Goal: Task Accomplishment & Management: Use online tool/utility

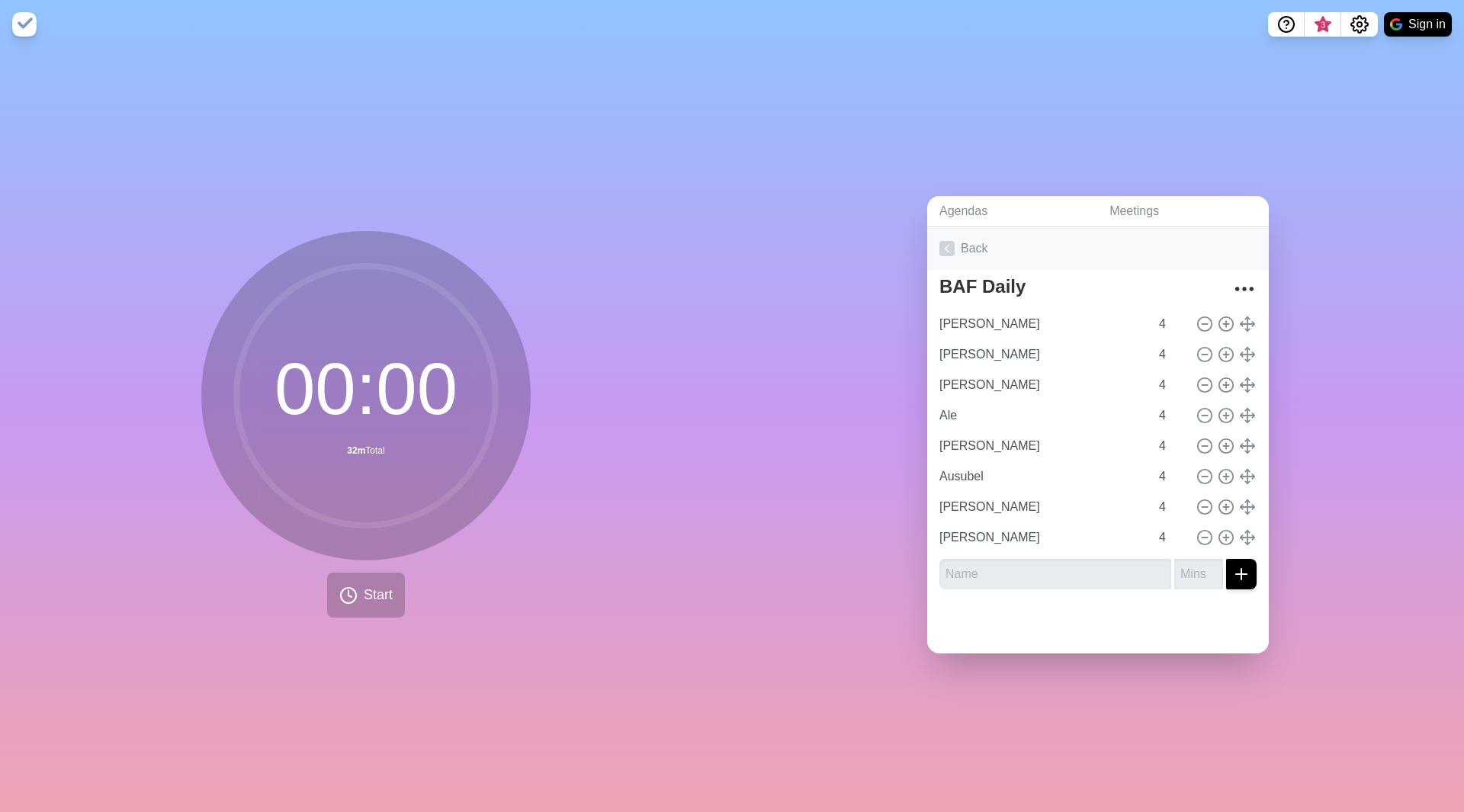
click at [939, 241] on icon at bounding box center [947, 248] width 15 height 15
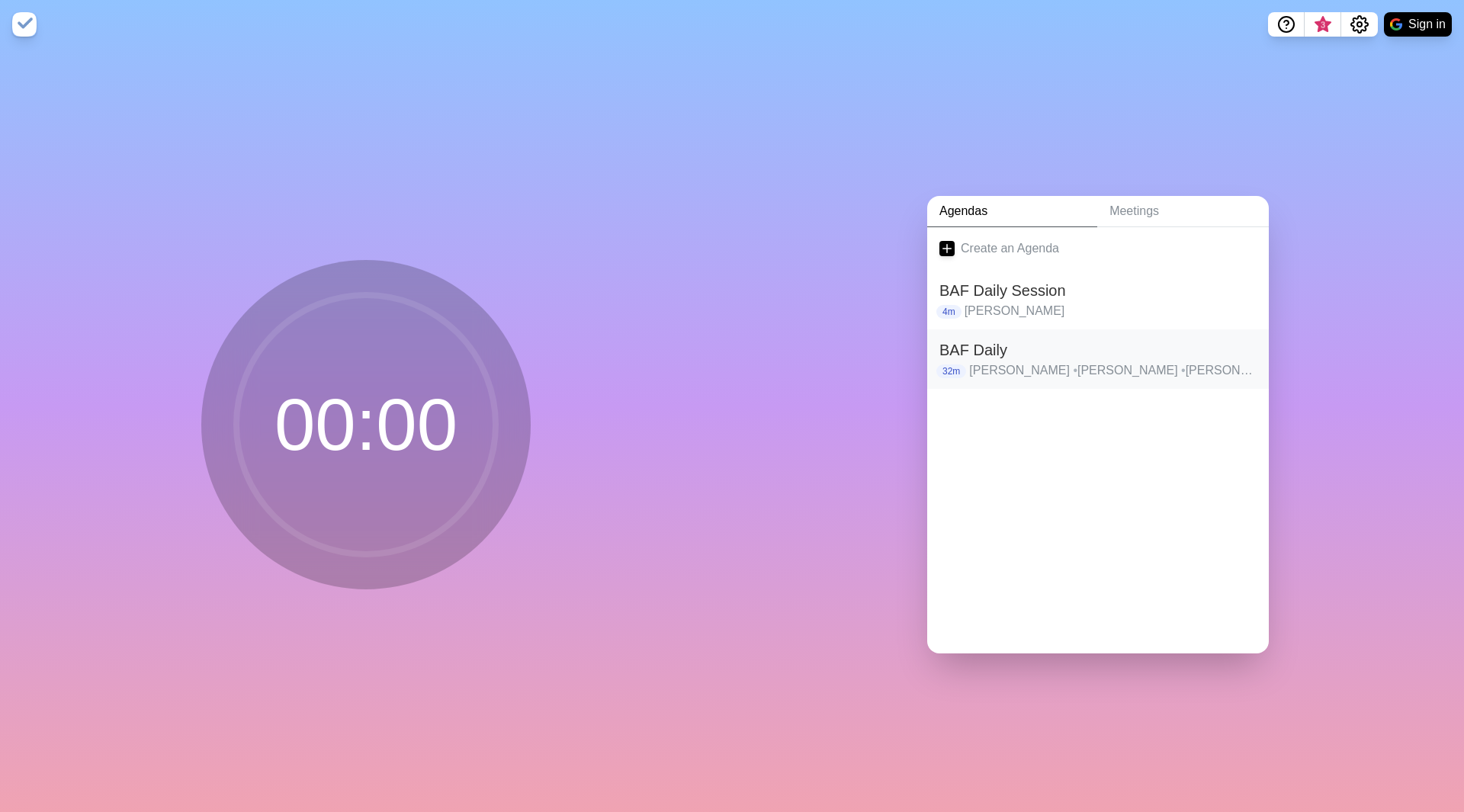
click at [987, 363] on p "[PERSON_NAME] • [PERSON_NAME] • [PERSON_NAME] • Ale • [PERSON_NAME] • Ausubel •…" at bounding box center [1112, 370] width 288 height 18
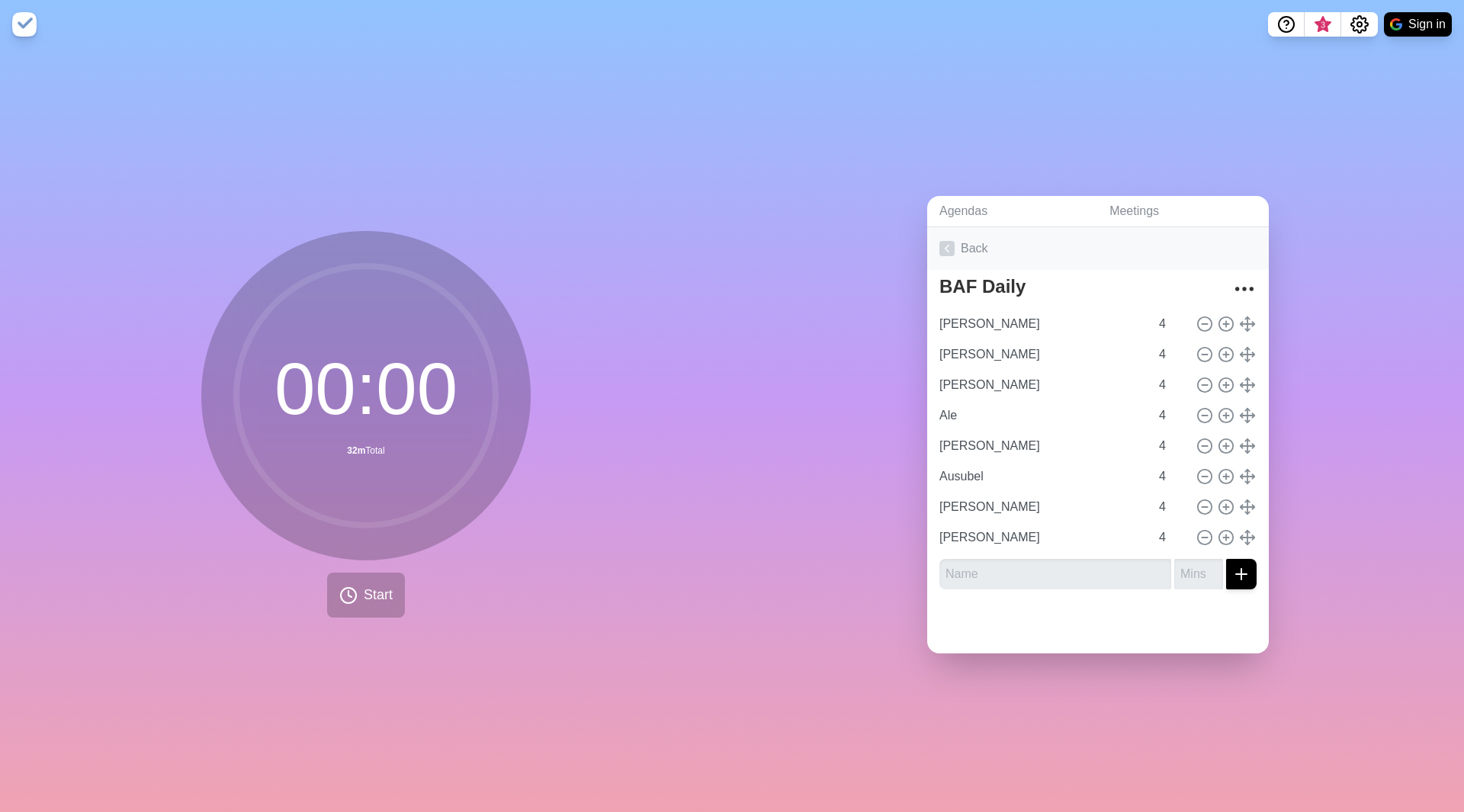
click at [941, 246] on icon at bounding box center [947, 248] width 15 height 15
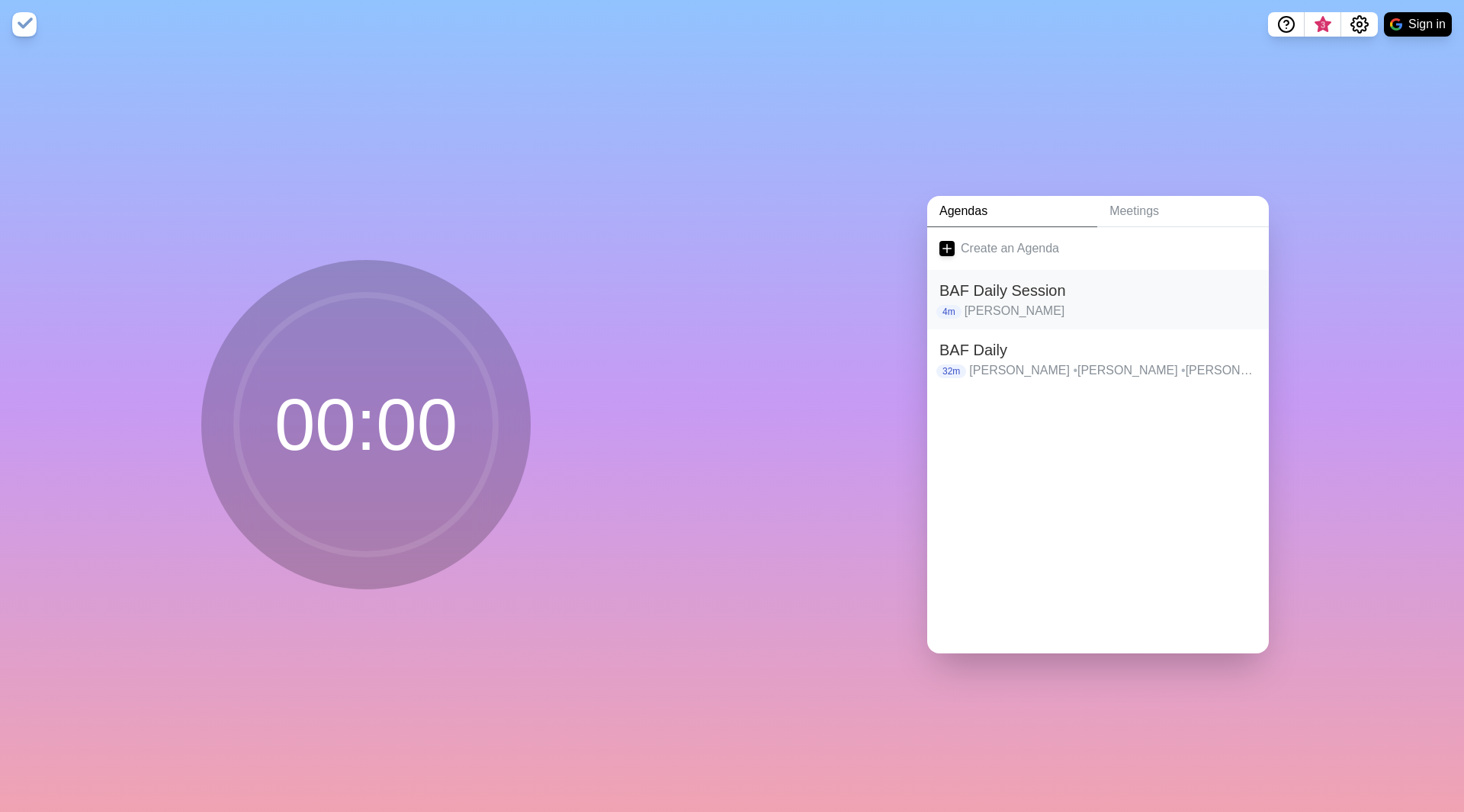
click at [993, 288] on h2 "BAF Daily Session" at bounding box center [1098, 290] width 317 height 23
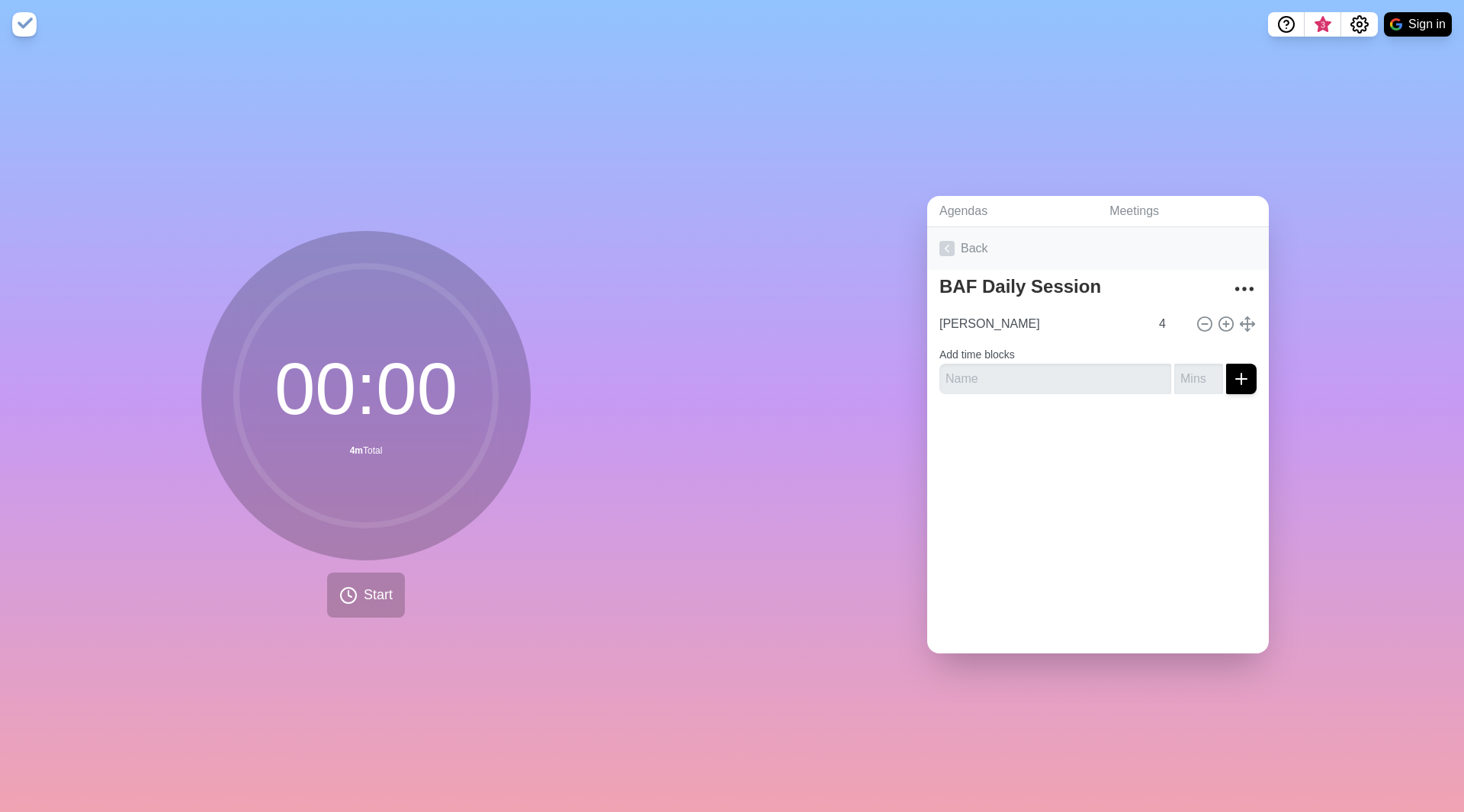
click at [949, 241] on icon at bounding box center [947, 248] width 15 height 15
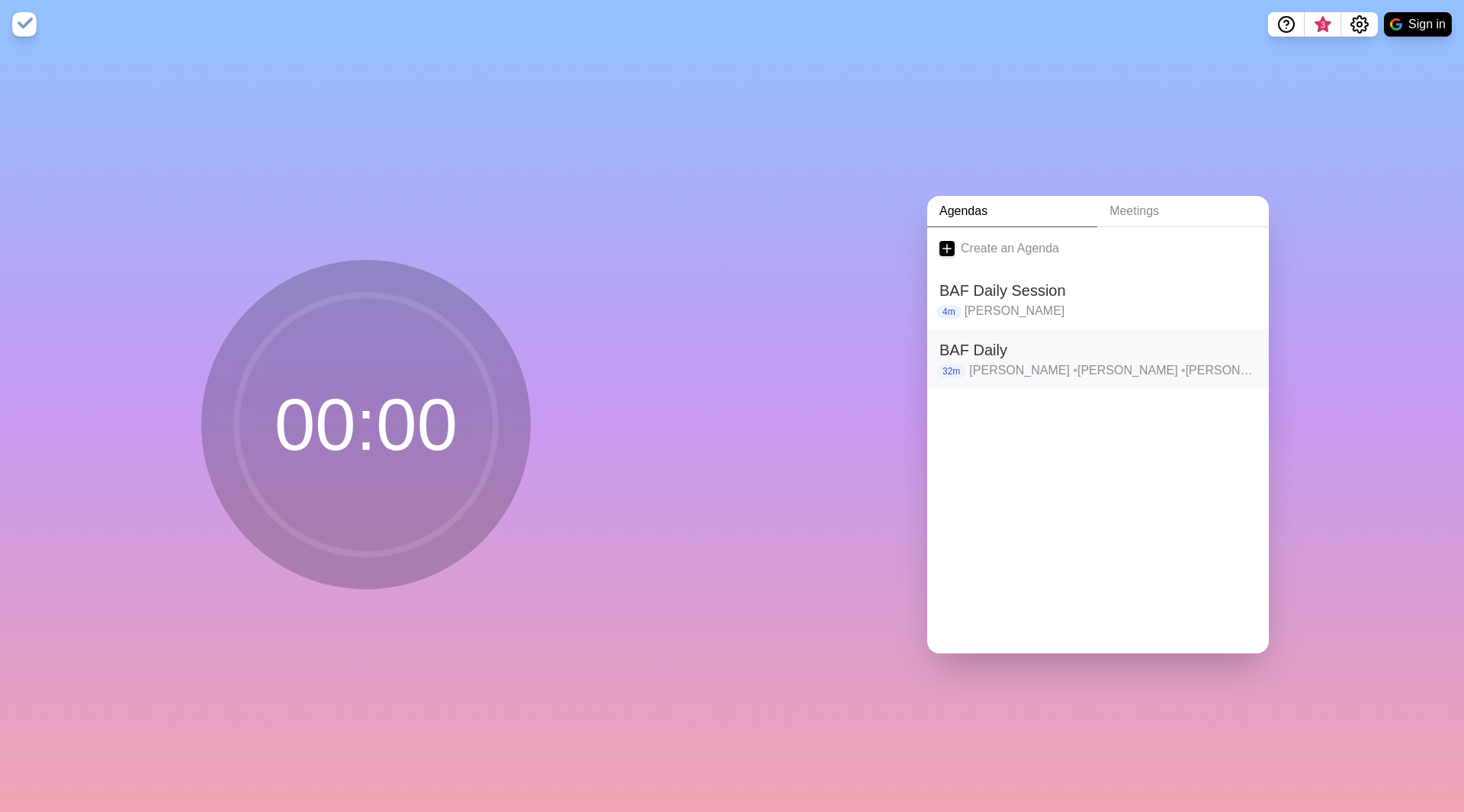
click at [1011, 354] on h2 "BAF Daily" at bounding box center [1098, 350] width 317 height 23
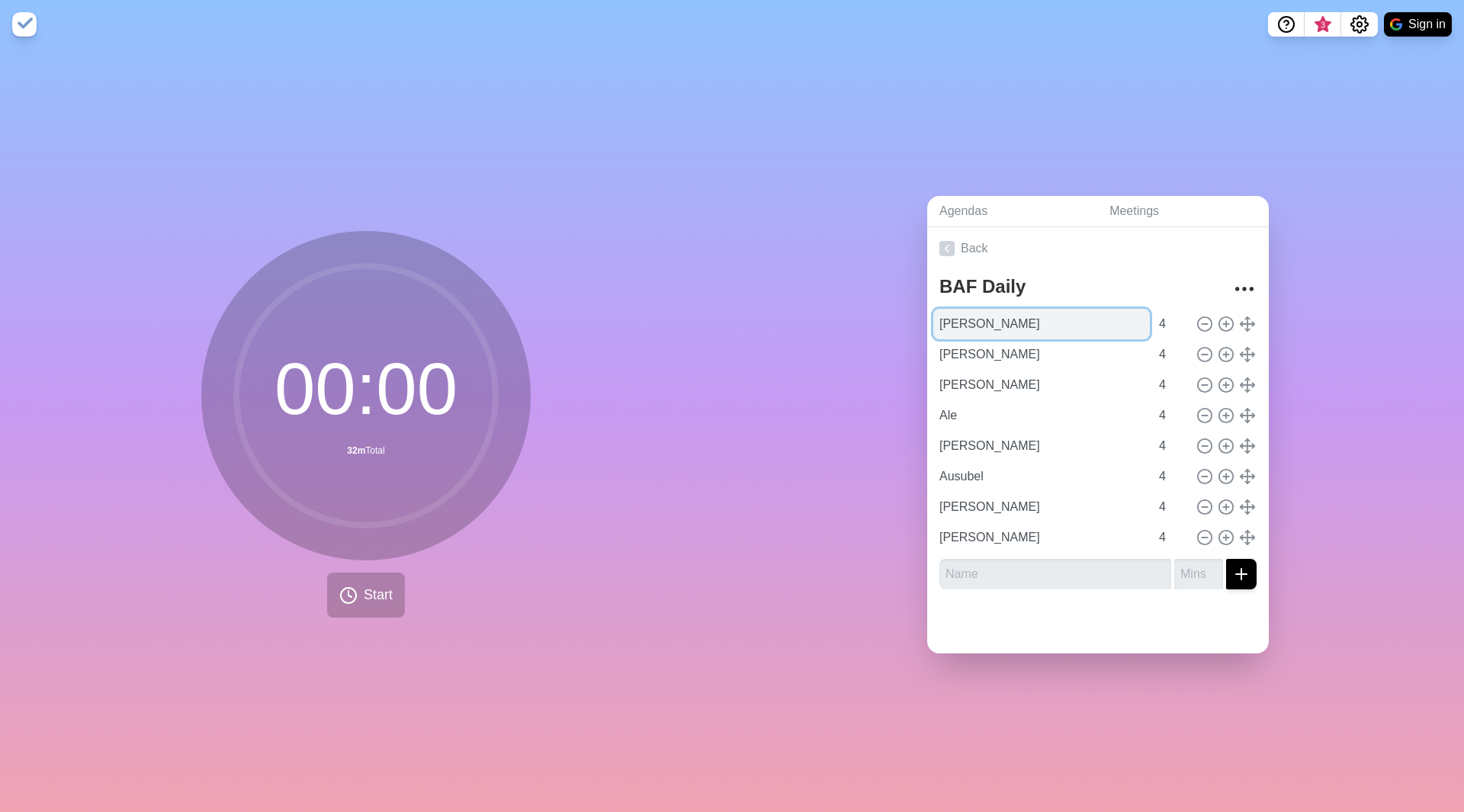
click at [1032, 317] on input "[PERSON_NAME]" at bounding box center [1042, 324] width 217 height 31
click at [364, 594] on span "Start" at bounding box center [378, 595] width 29 height 21
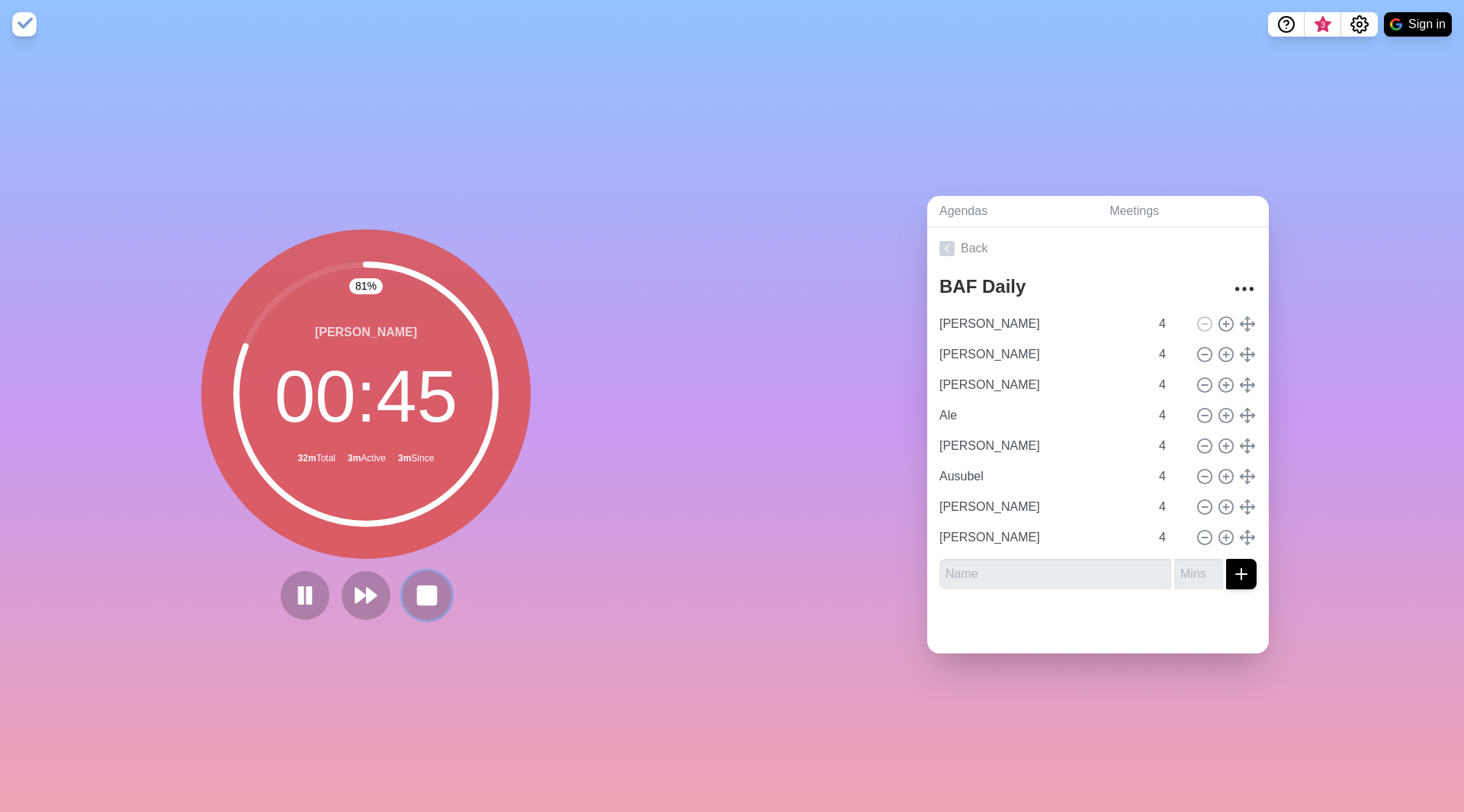
click at [443, 596] on button at bounding box center [426, 595] width 49 height 49
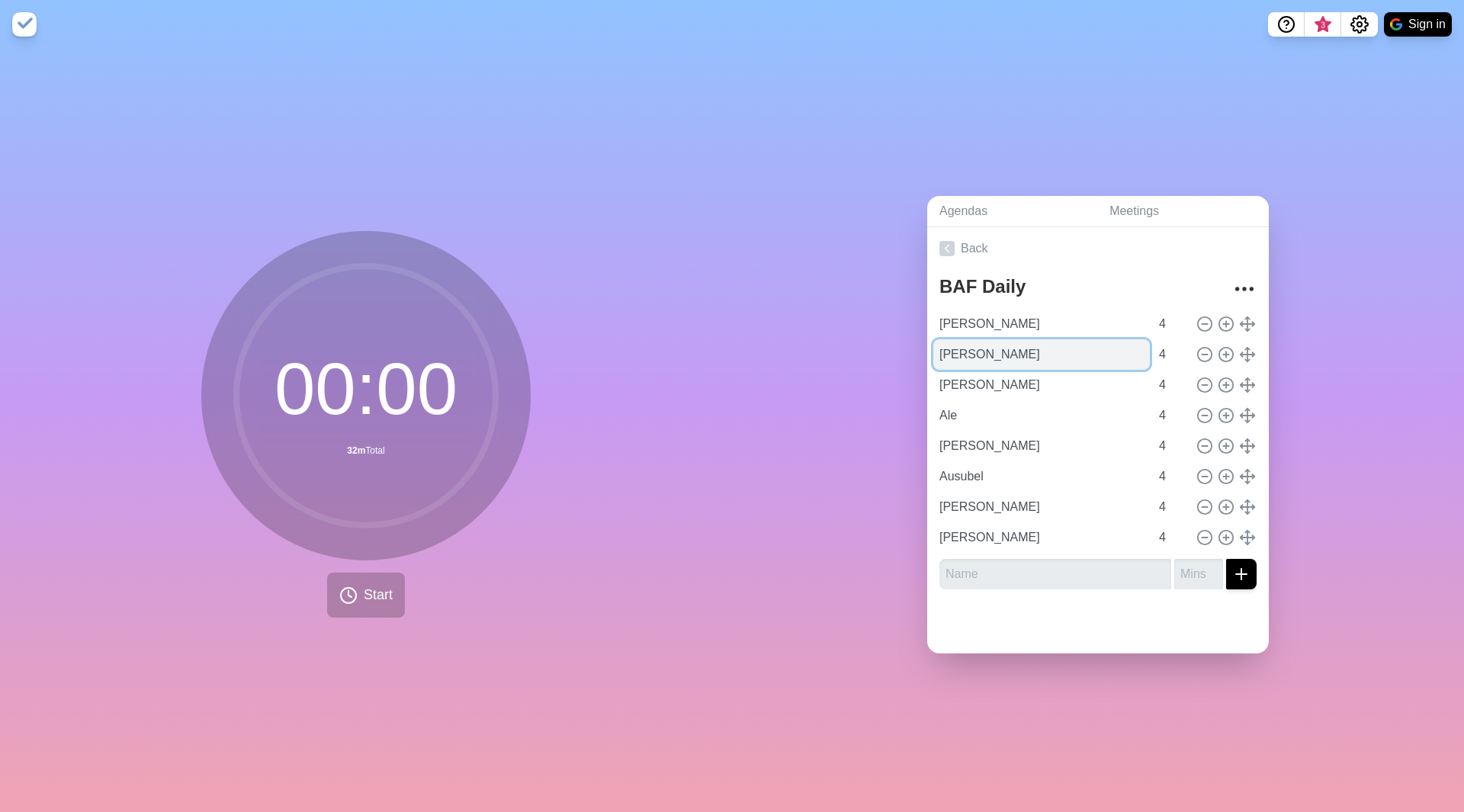
click at [996, 357] on input "[PERSON_NAME]" at bounding box center [1042, 354] width 217 height 31
click at [364, 594] on span "Start" at bounding box center [378, 595] width 29 height 21
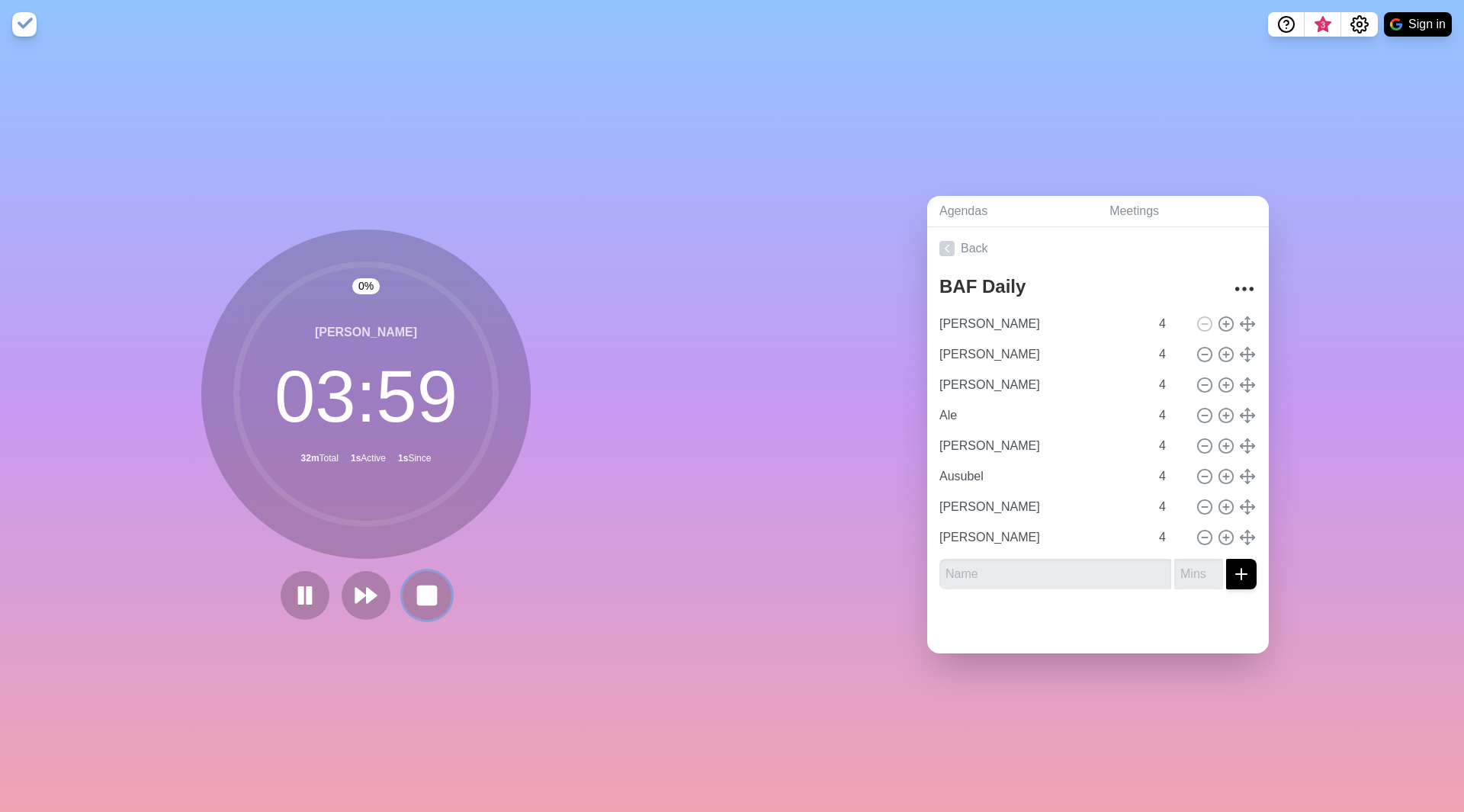
drag, startPoint x: 423, startPoint y: 567, endPoint x: 422, endPoint y: 576, distance: 9.1
click at [422, 576] on button at bounding box center [426, 595] width 49 height 49
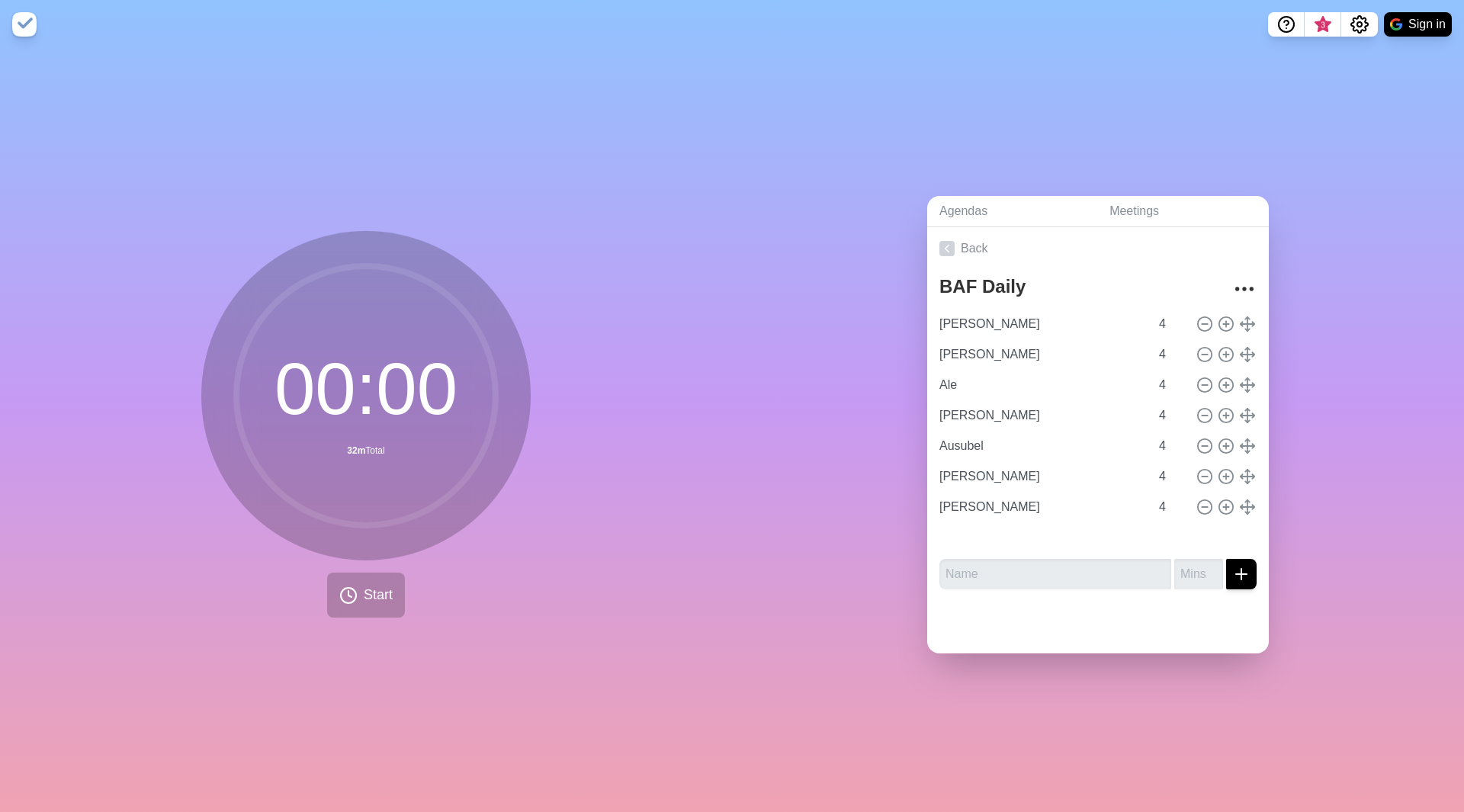
type input "[PERSON_NAME]"
type input "Ale"
type input "[PERSON_NAME]"
type input "Ausubel"
type input "[PERSON_NAME]"
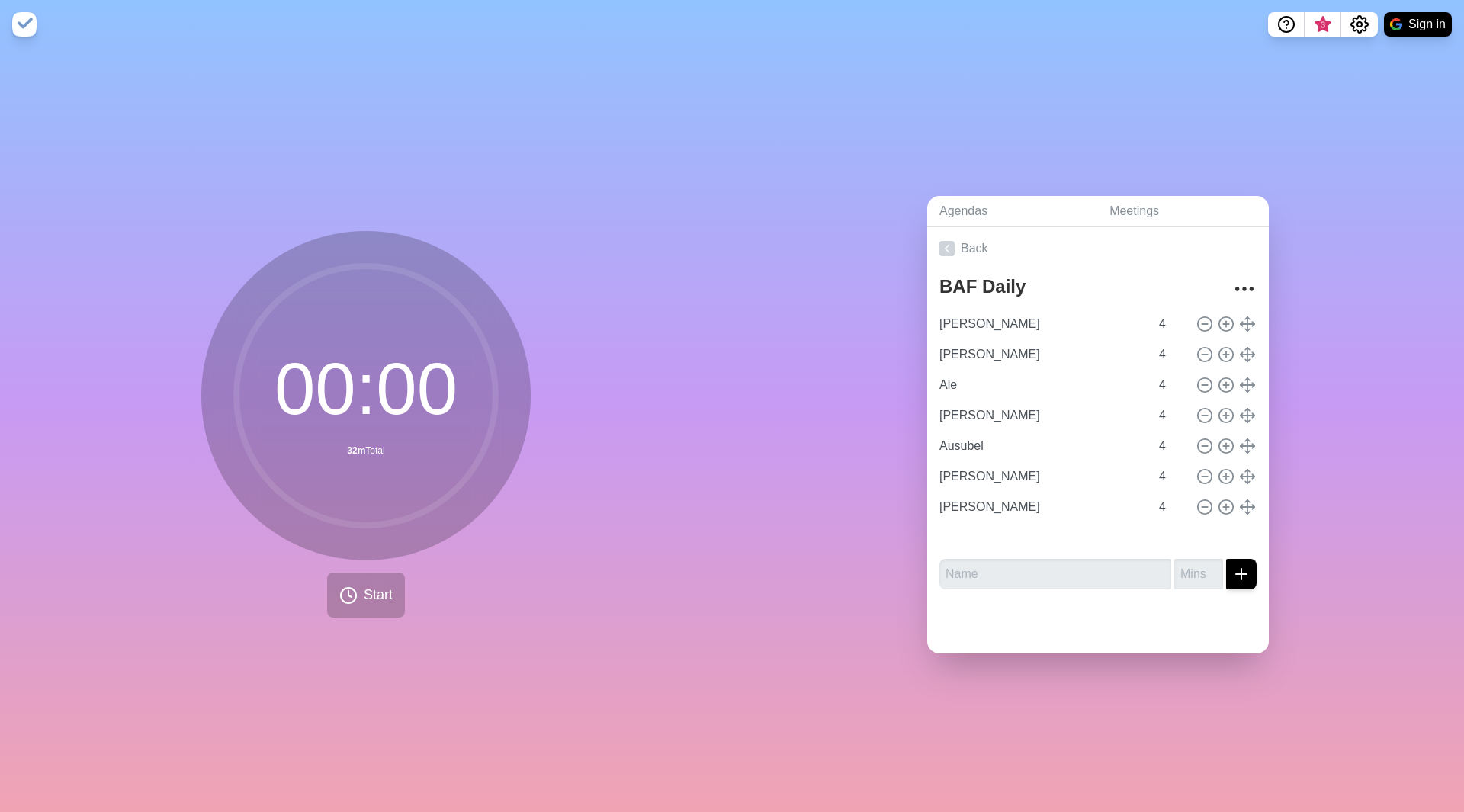
type input "[PERSON_NAME]"
click at [1046, 326] on input "[PERSON_NAME]" at bounding box center [1042, 324] width 217 height 31
click at [379, 585] on span "Start" at bounding box center [378, 595] width 29 height 21
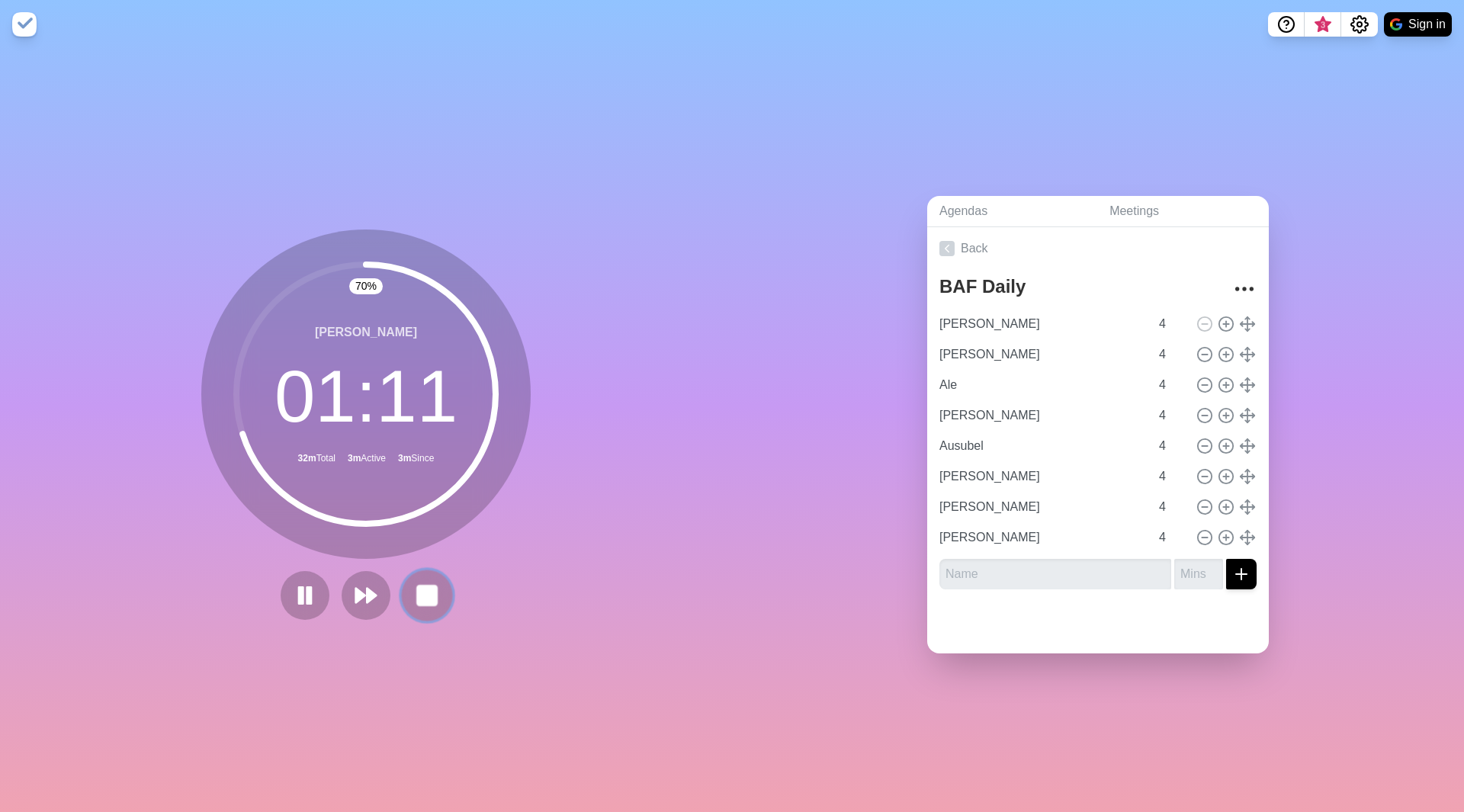
click at [414, 594] on icon at bounding box center [426, 595] width 26 height 26
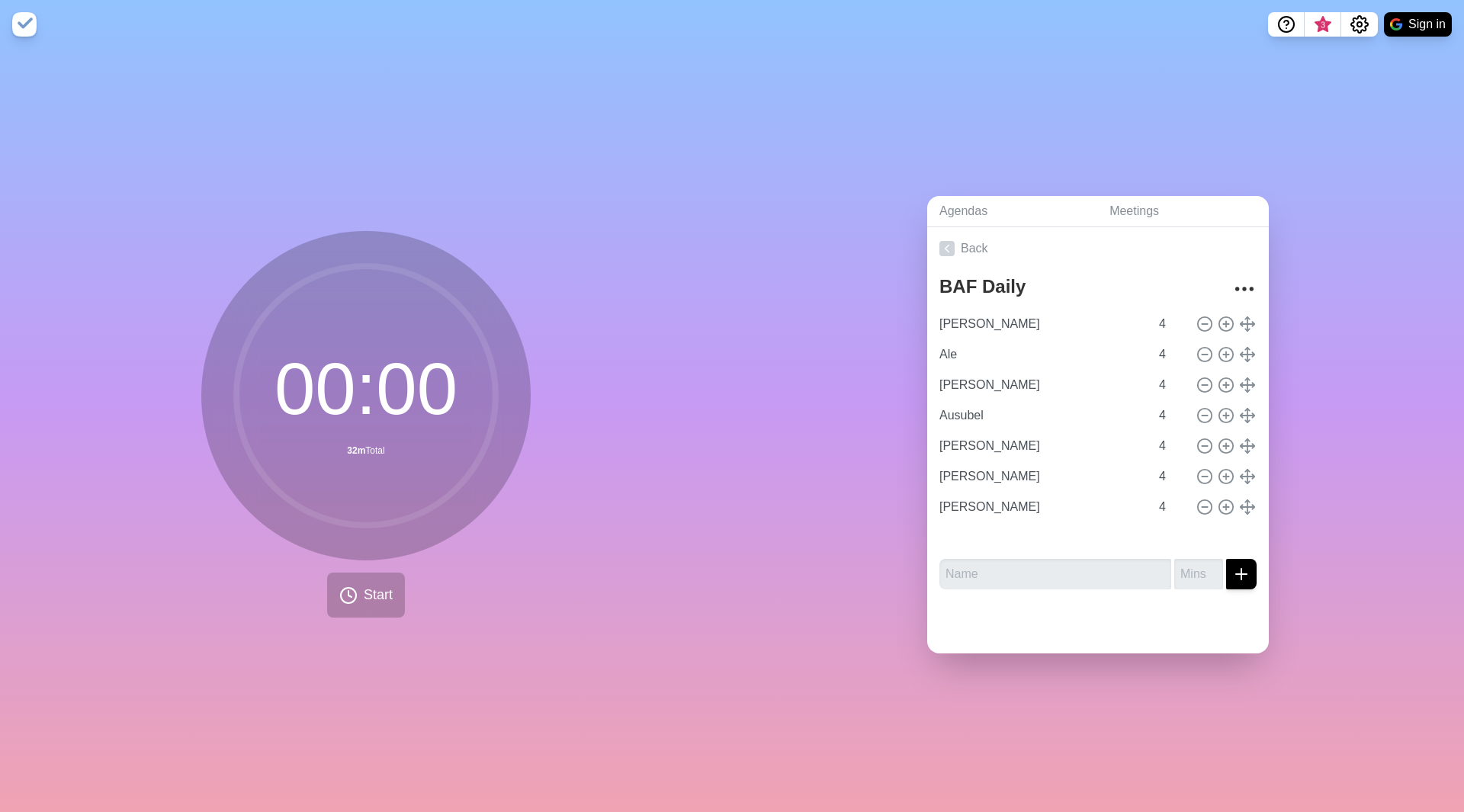
type input "Ale"
type input "[PERSON_NAME]"
type input "Ausubel"
type input "[PERSON_NAME]"
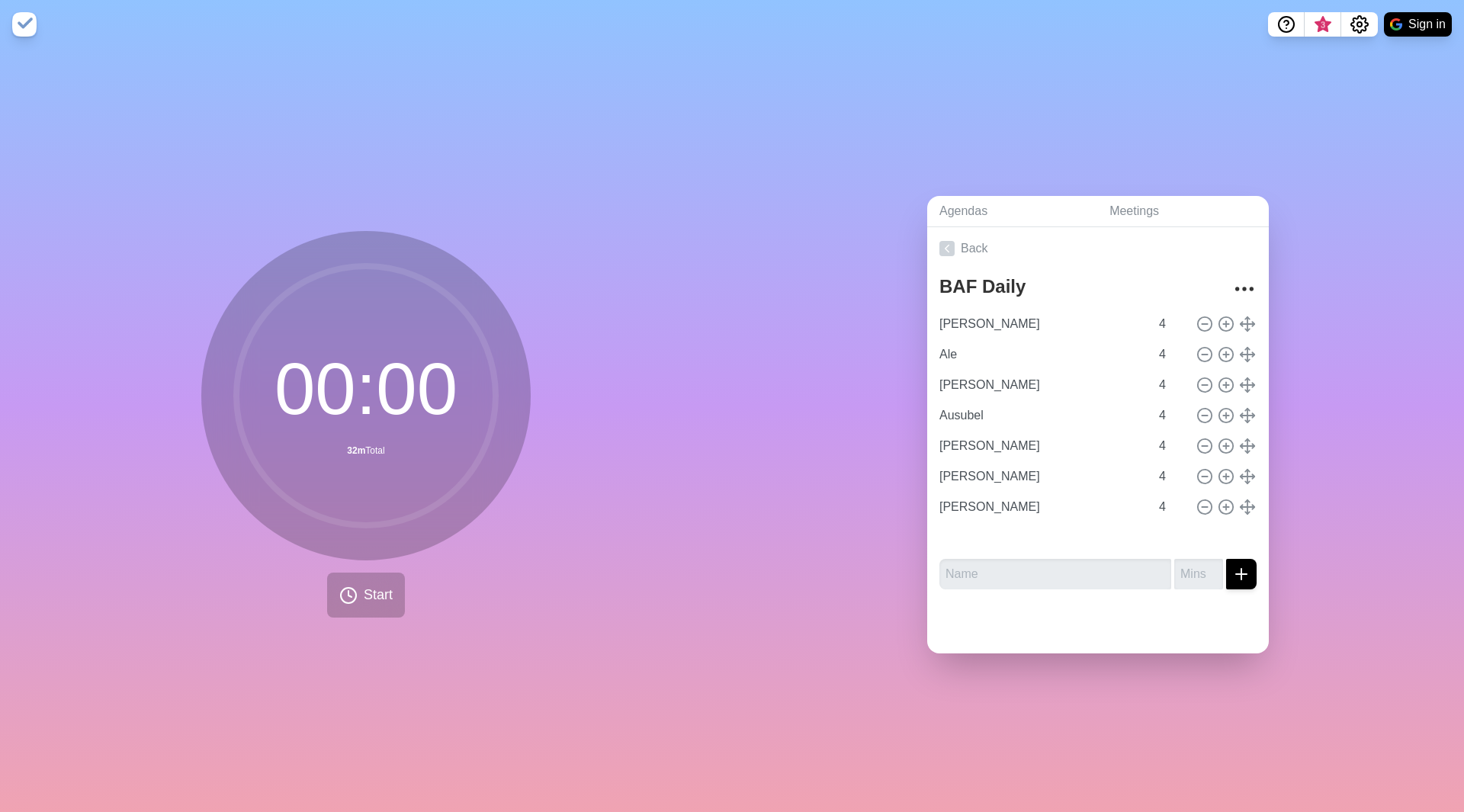
type input "[PERSON_NAME]"
click at [1054, 309] on input "[PERSON_NAME]" at bounding box center [1042, 324] width 217 height 31
type input "[PERSON_NAME]"
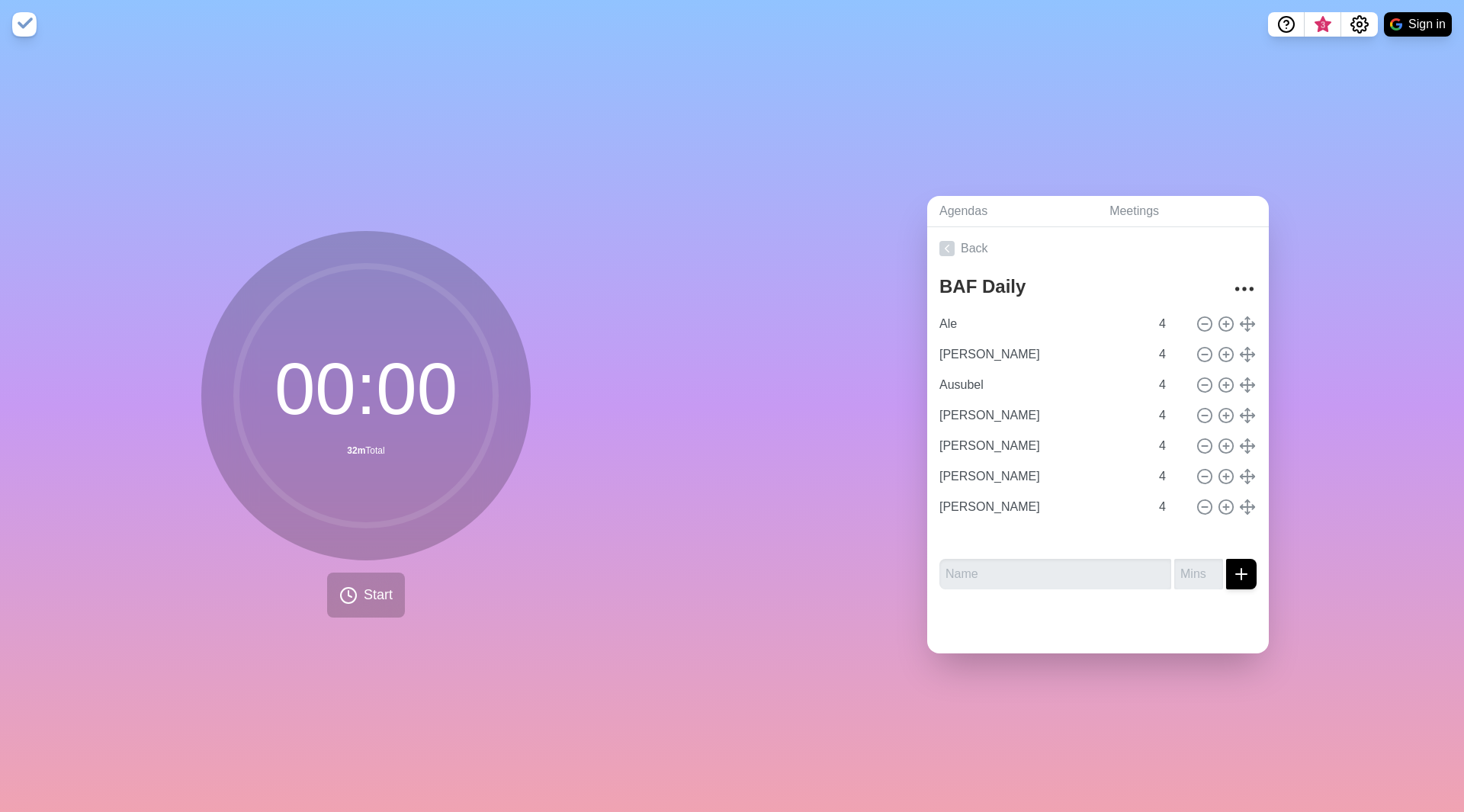
type input "Ausubel"
type input "[PERSON_NAME]"
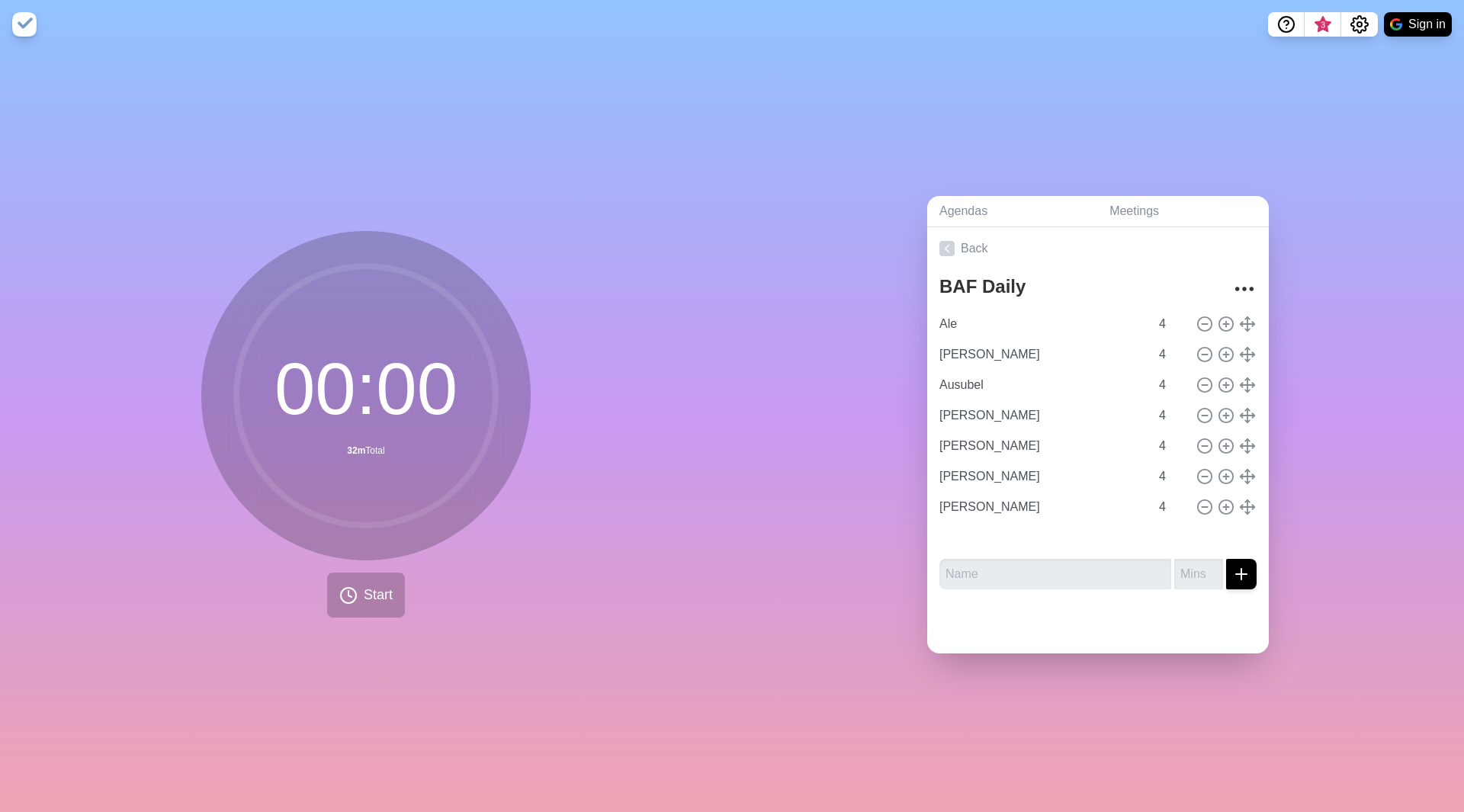
type input "[PERSON_NAME]"
type input "Ale"
click at [1039, 323] on input "Ale" at bounding box center [1042, 324] width 217 height 31
click at [368, 589] on span "Start" at bounding box center [378, 595] width 29 height 21
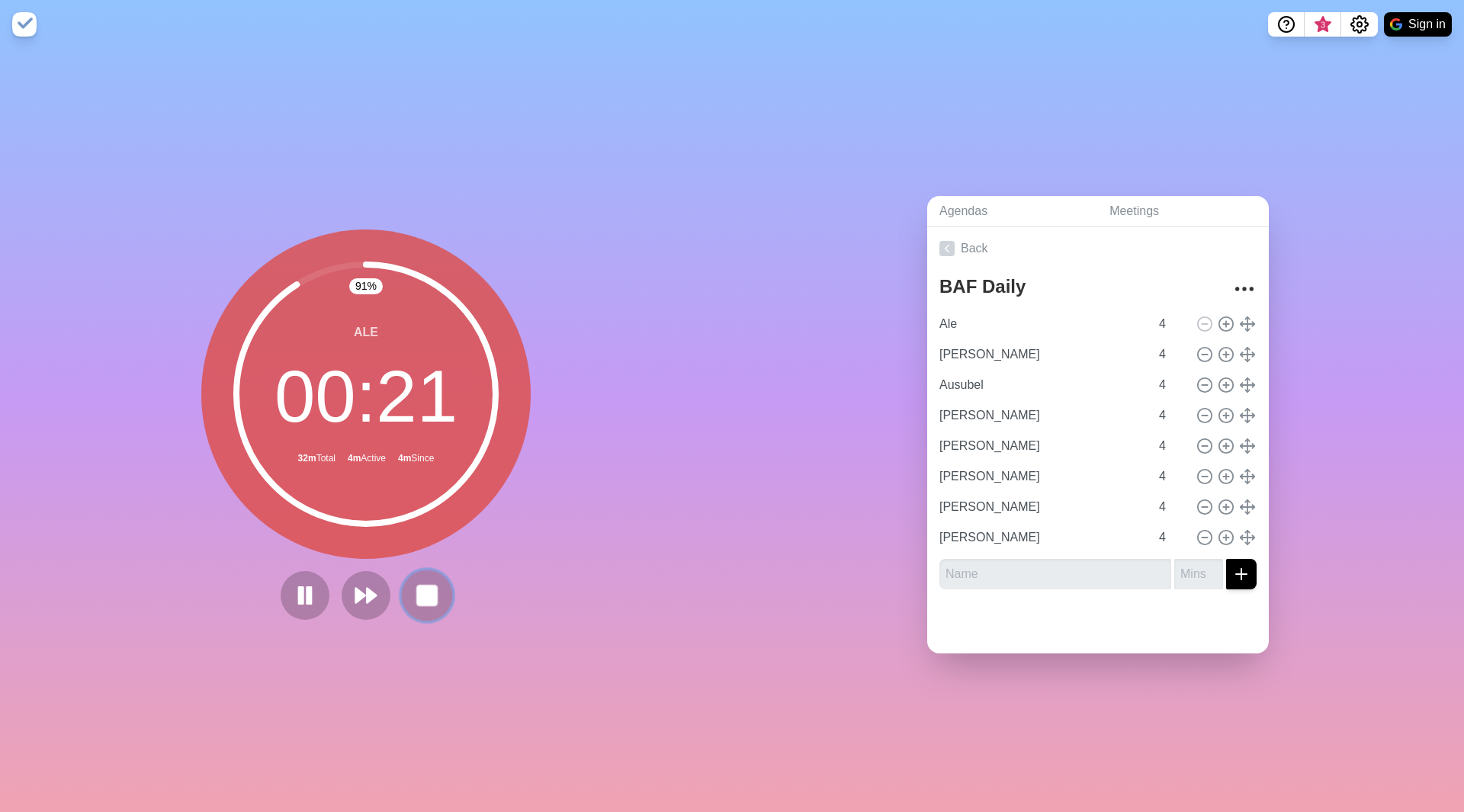
click at [427, 586] on rect at bounding box center [426, 595] width 19 height 19
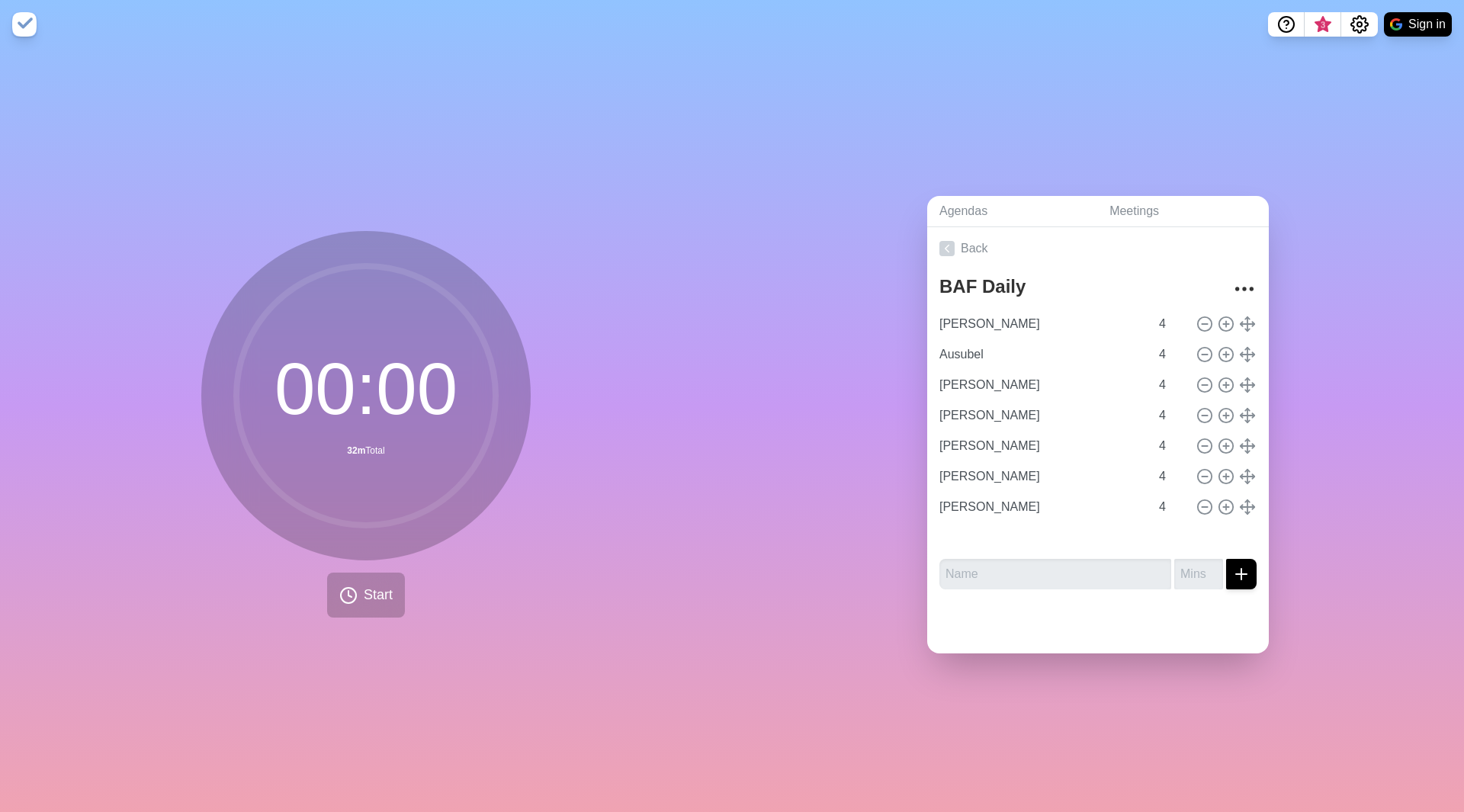
type input "Ausubel"
type input "[PERSON_NAME]"
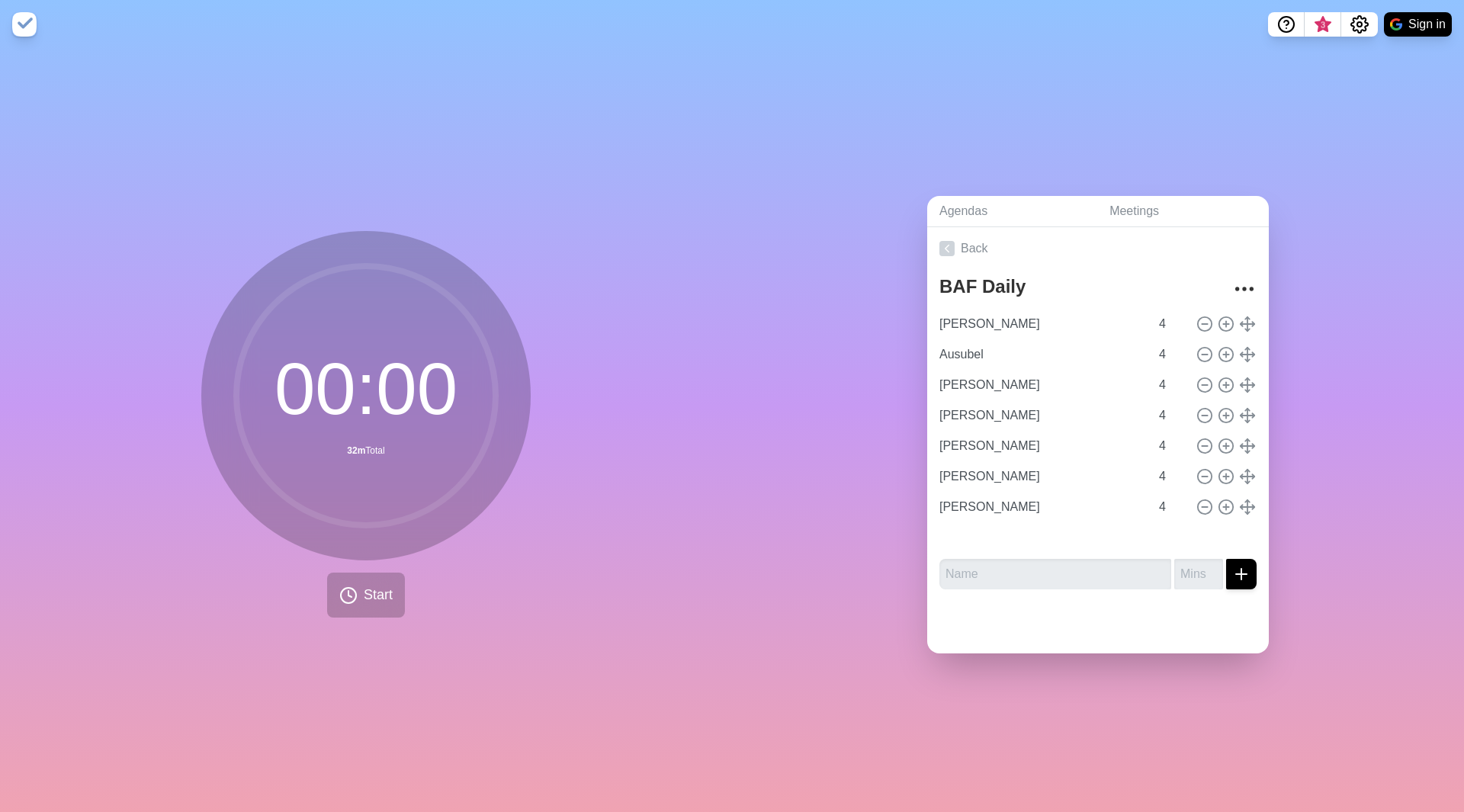
type input "[PERSON_NAME]"
type input "Ale"
type input "[PERSON_NAME]"
click at [1043, 324] on input "[PERSON_NAME]" at bounding box center [1042, 324] width 217 height 31
click at [362, 606] on button "Start" at bounding box center [365, 594] width 77 height 45
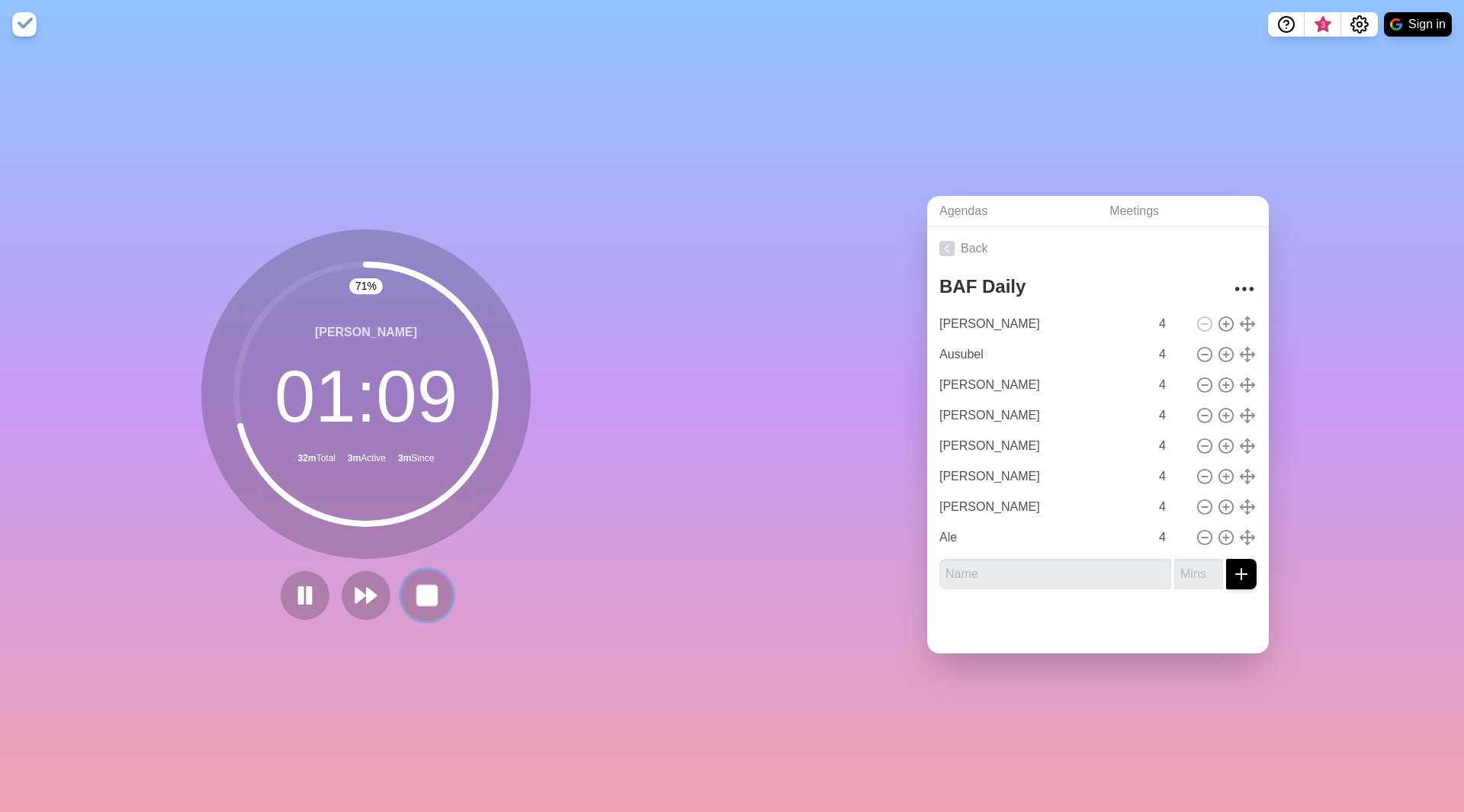
click at [432, 587] on rect at bounding box center [426, 595] width 19 height 19
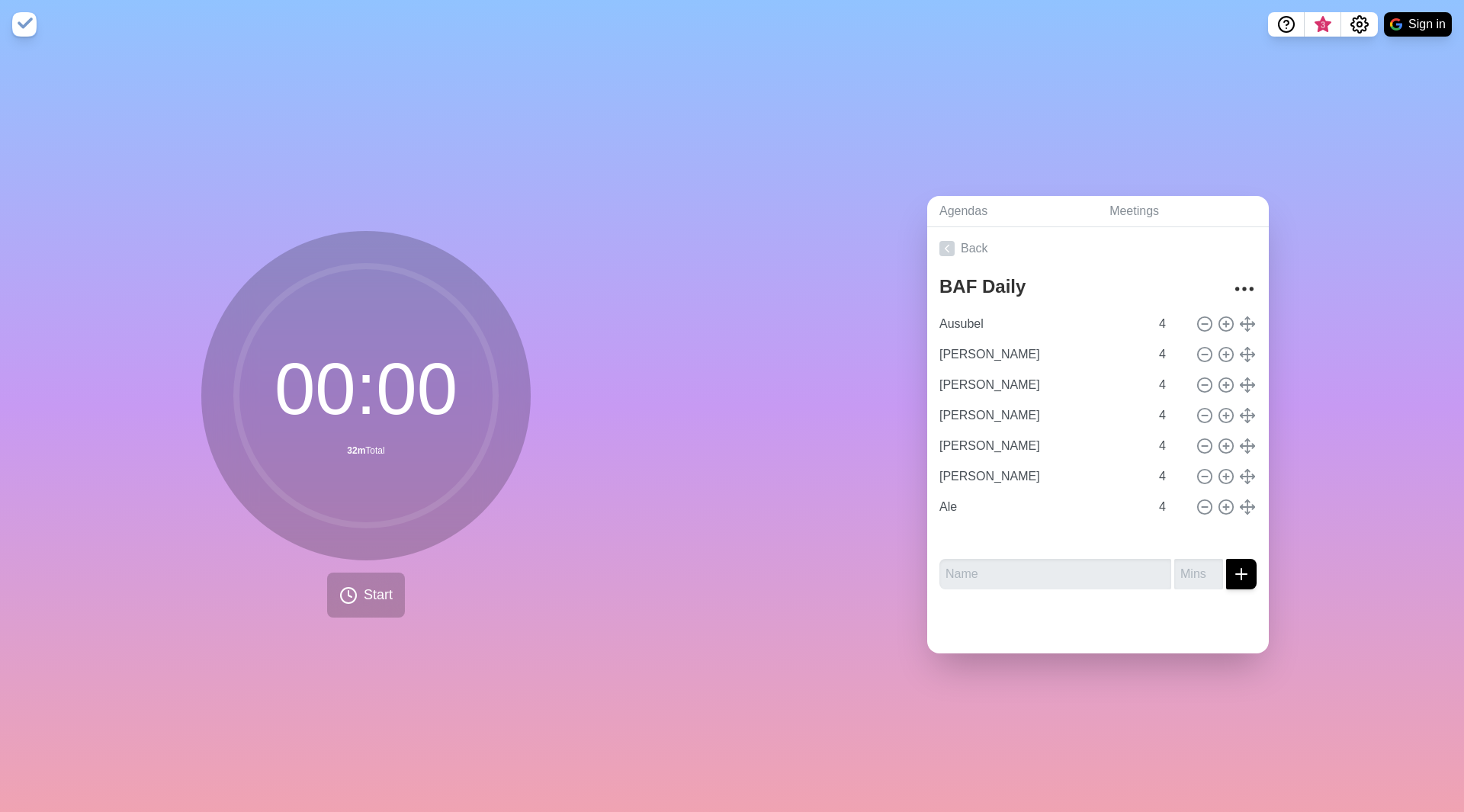
type input "[PERSON_NAME]"
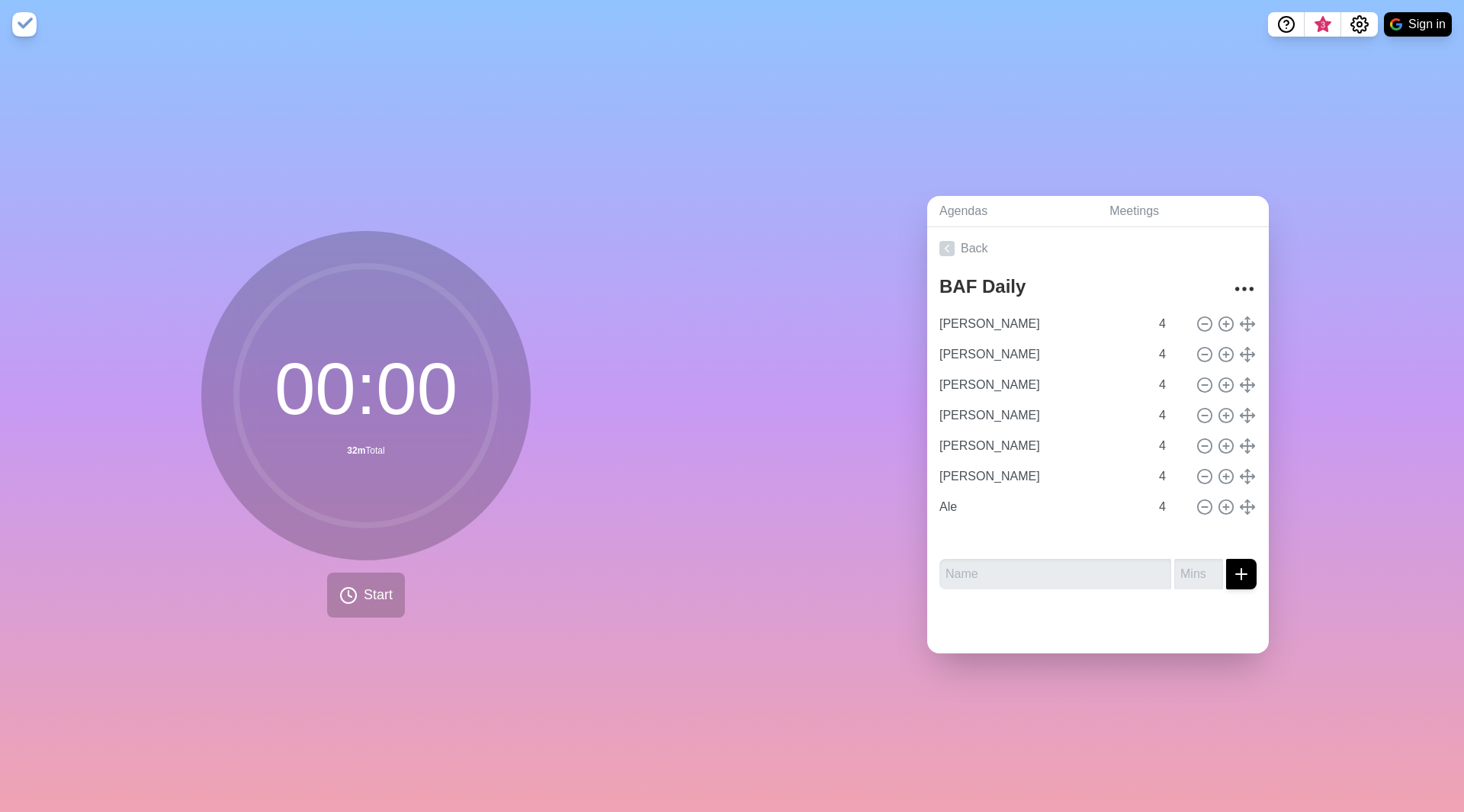
type input "Ale"
type input "[PERSON_NAME]"
type input "Ausubel"
click at [1035, 328] on input "Ausubel" at bounding box center [1042, 324] width 217 height 31
click at [364, 589] on span "Start" at bounding box center [378, 595] width 29 height 21
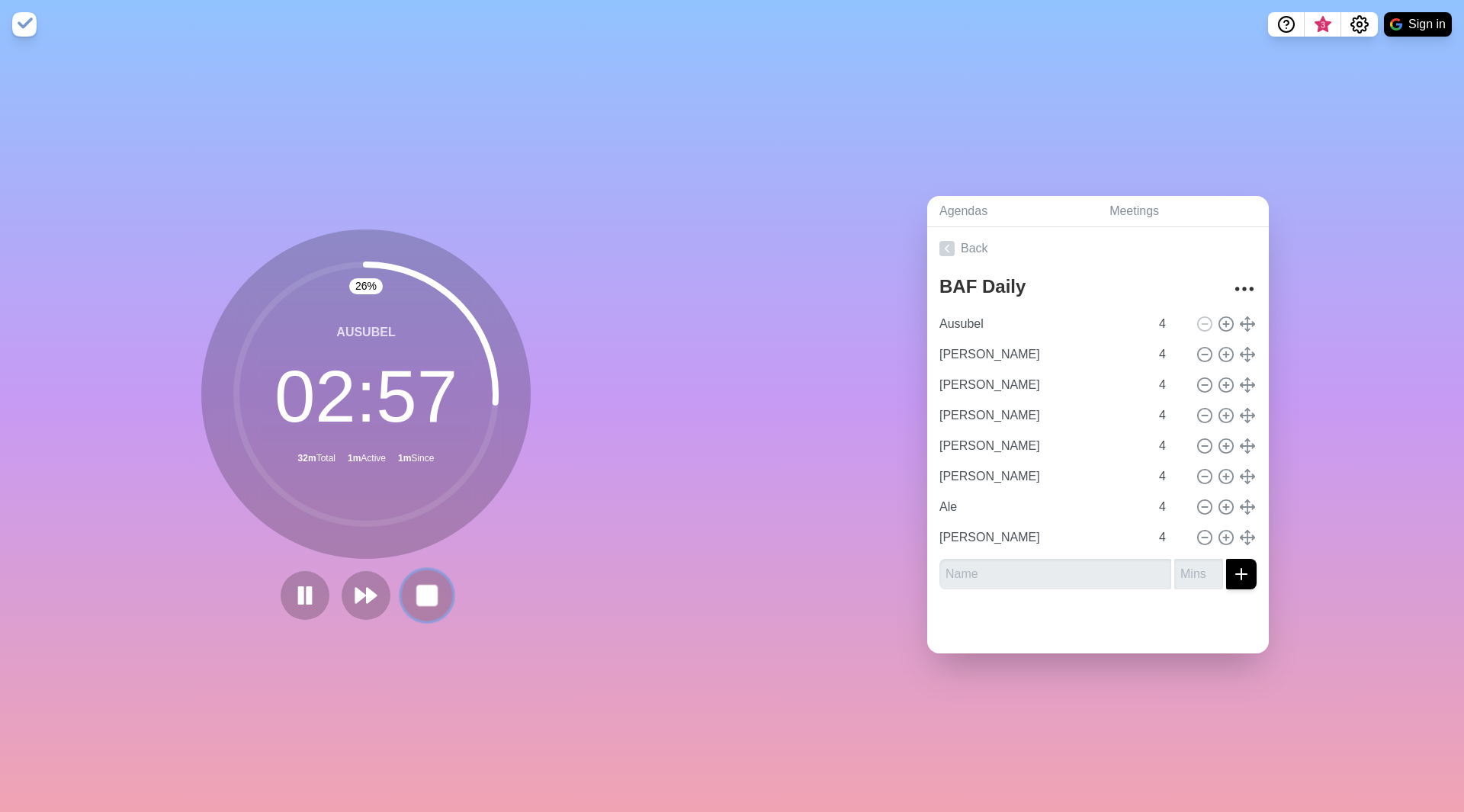
click at [417, 593] on rect at bounding box center [426, 595] width 19 height 19
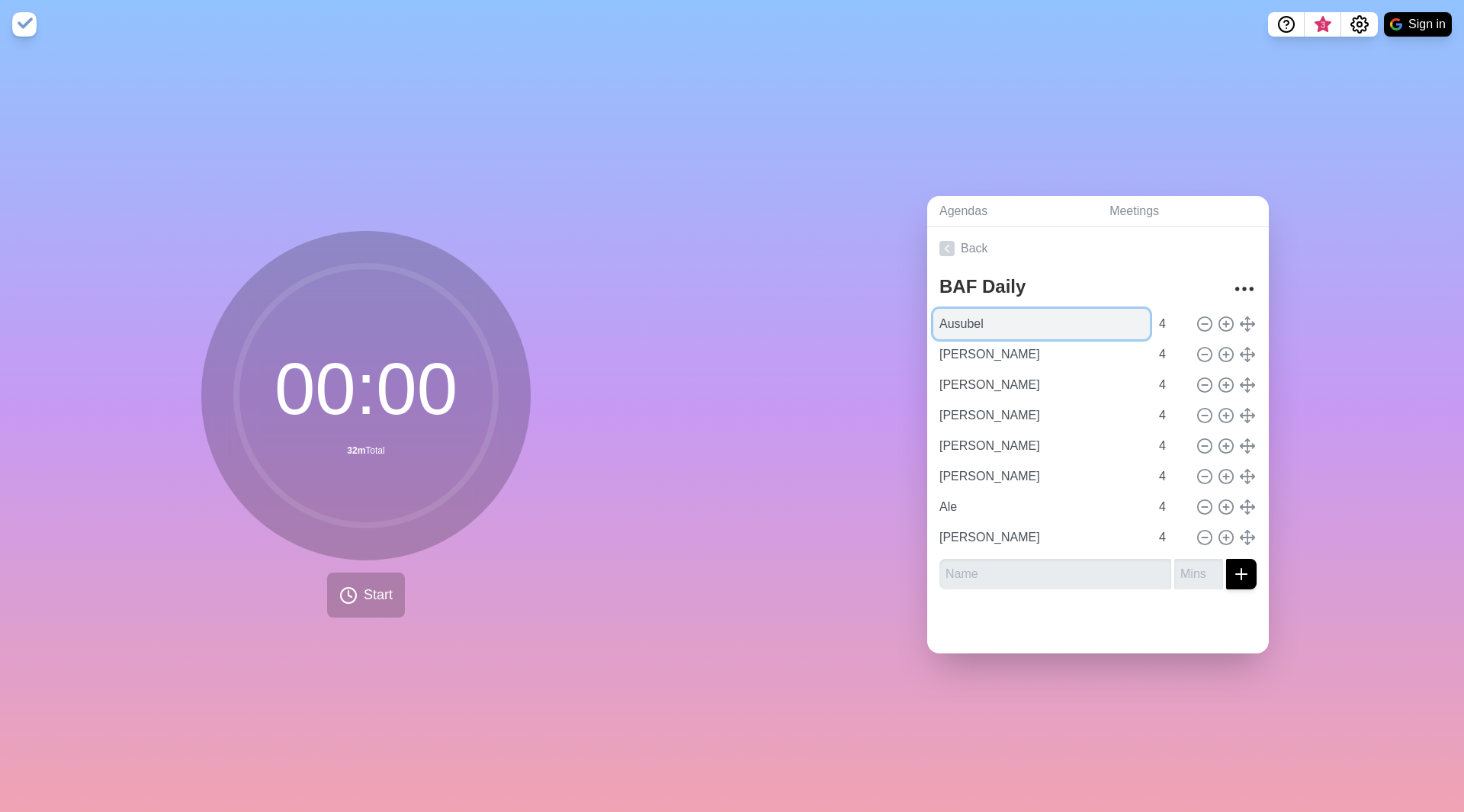
click at [1032, 323] on input "Ausubel" at bounding box center [1042, 324] width 217 height 31
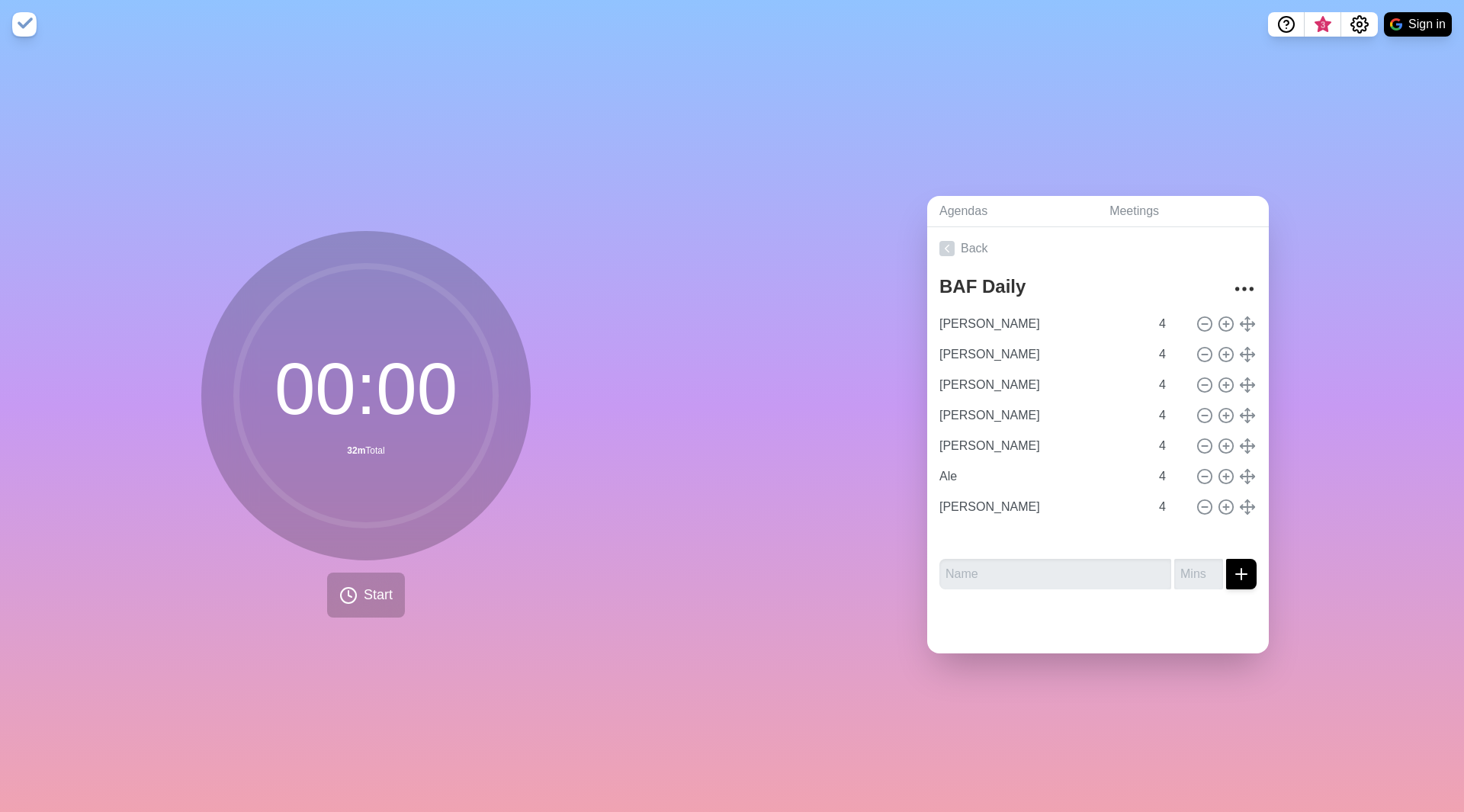
type input "[PERSON_NAME]"
type input "Ale"
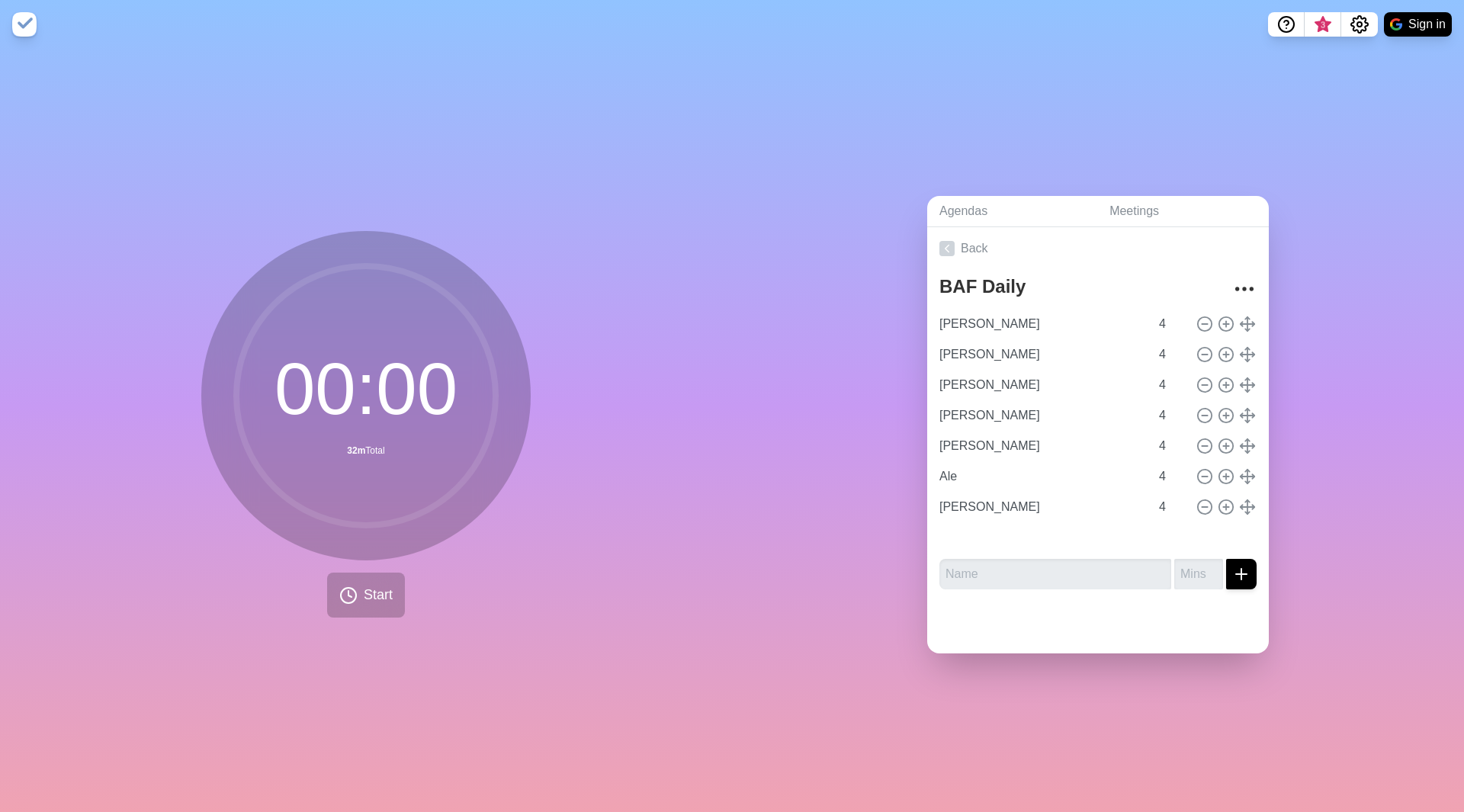
type input "[PERSON_NAME]"
type input "Ausubel"
type input "[PERSON_NAME]"
click at [1047, 323] on input "[PERSON_NAME]" at bounding box center [1042, 324] width 217 height 31
click at [364, 588] on span "Start" at bounding box center [378, 595] width 29 height 21
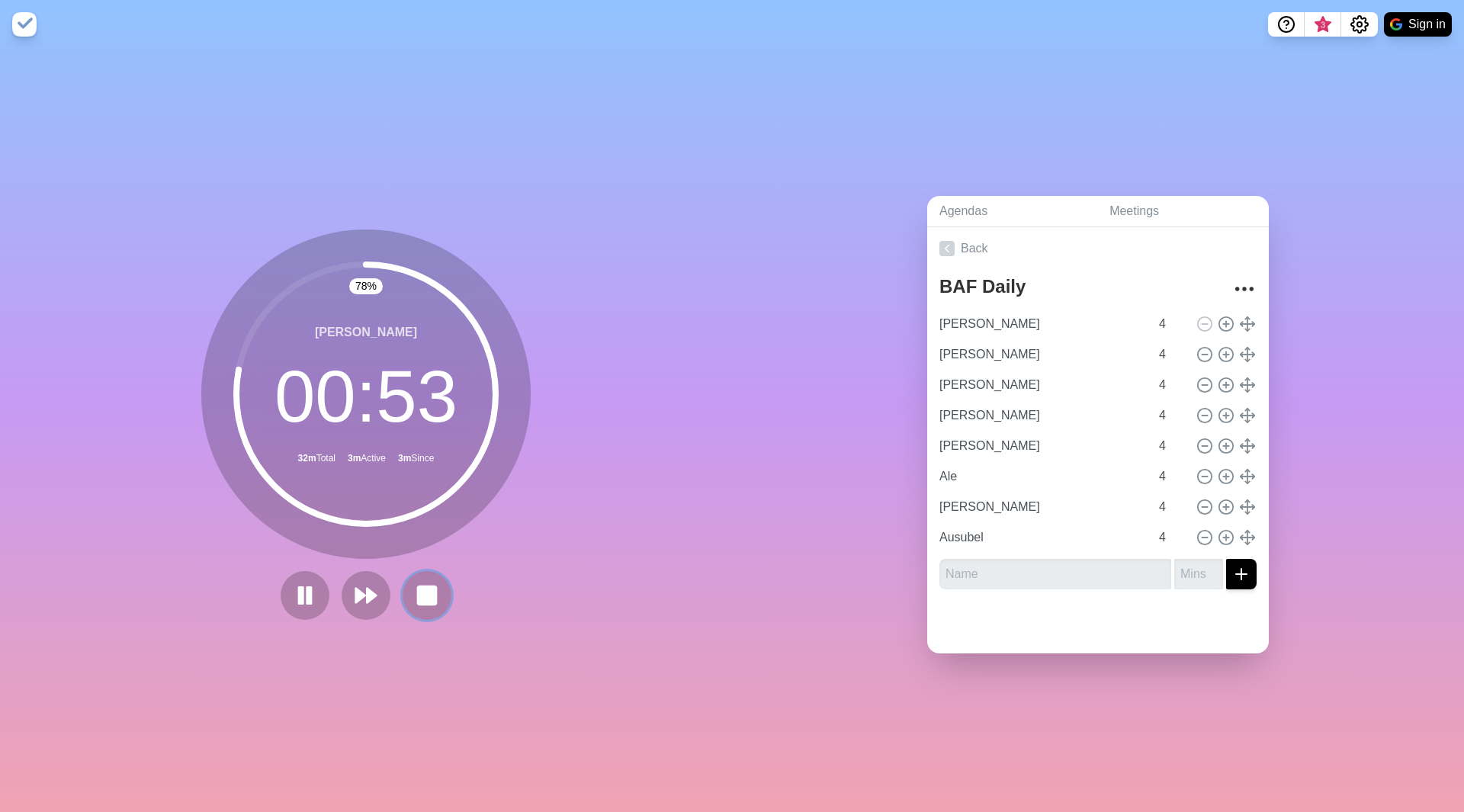
click at [420, 596] on rect at bounding box center [426, 595] width 18 height 18
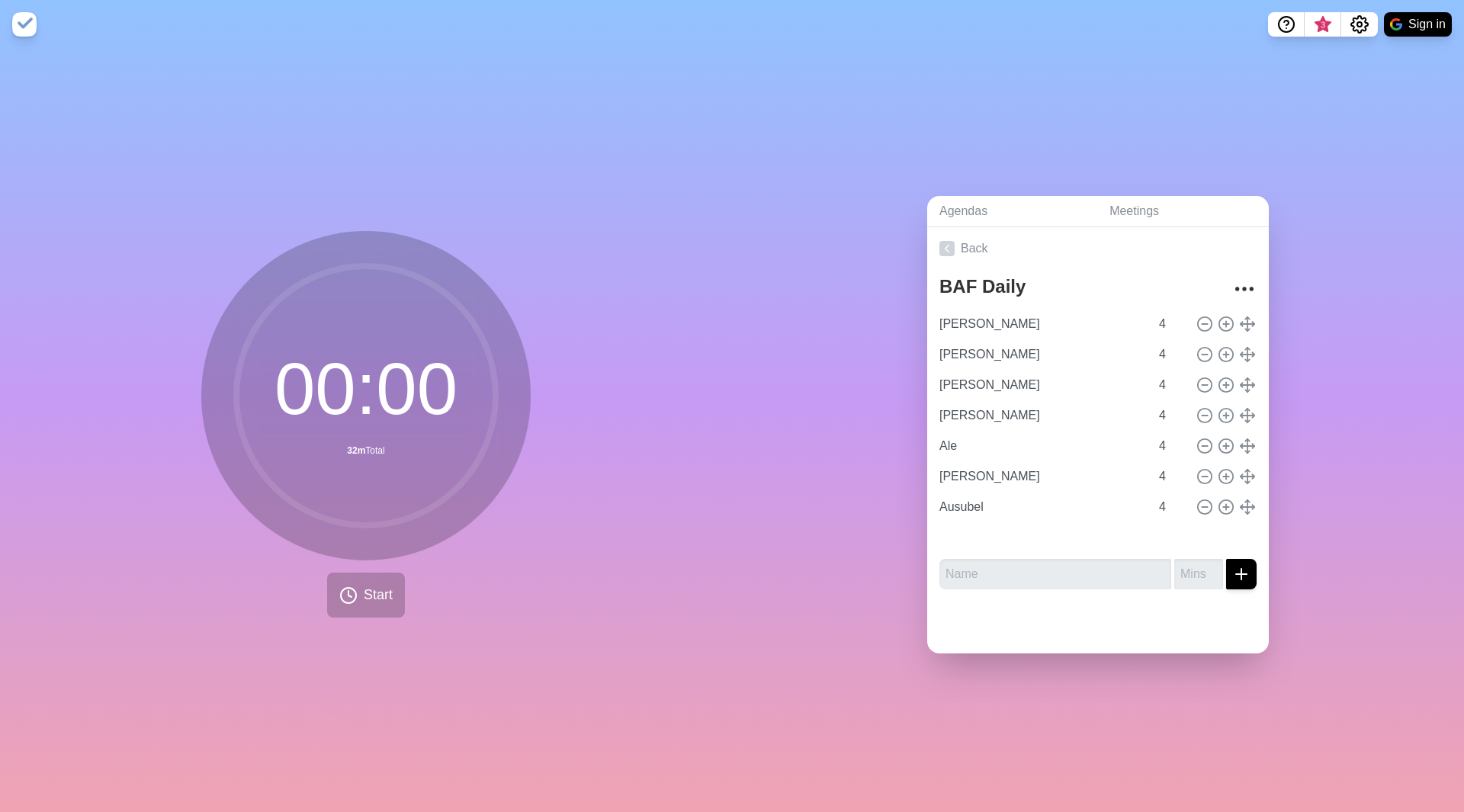
type input "[PERSON_NAME]"
type input "Ale"
type input "[PERSON_NAME]"
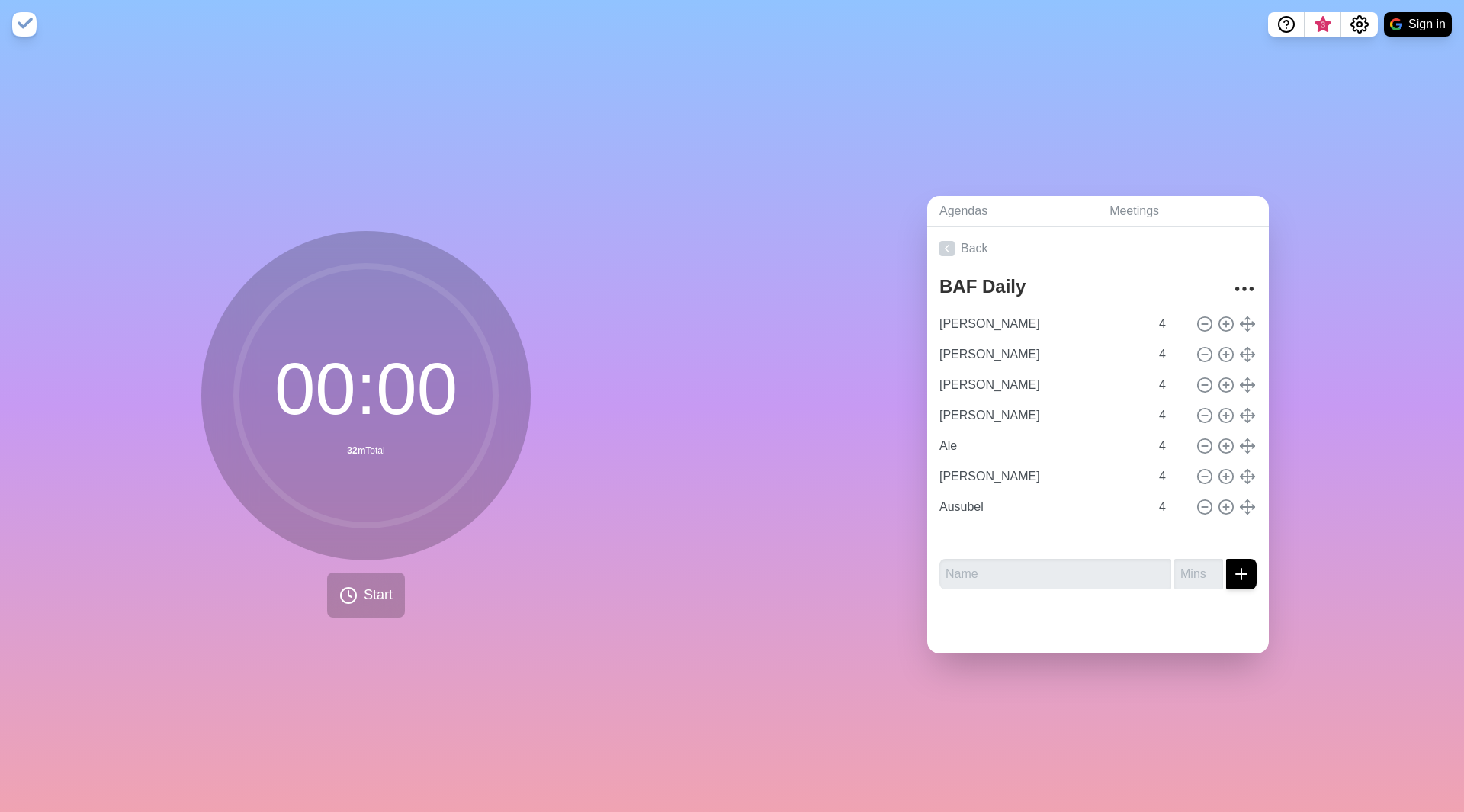
type input "Ausubel"
type input "[PERSON_NAME]"
click at [1051, 320] on input "[PERSON_NAME]" at bounding box center [1042, 324] width 217 height 31
type input "[PERSON_NAME]"
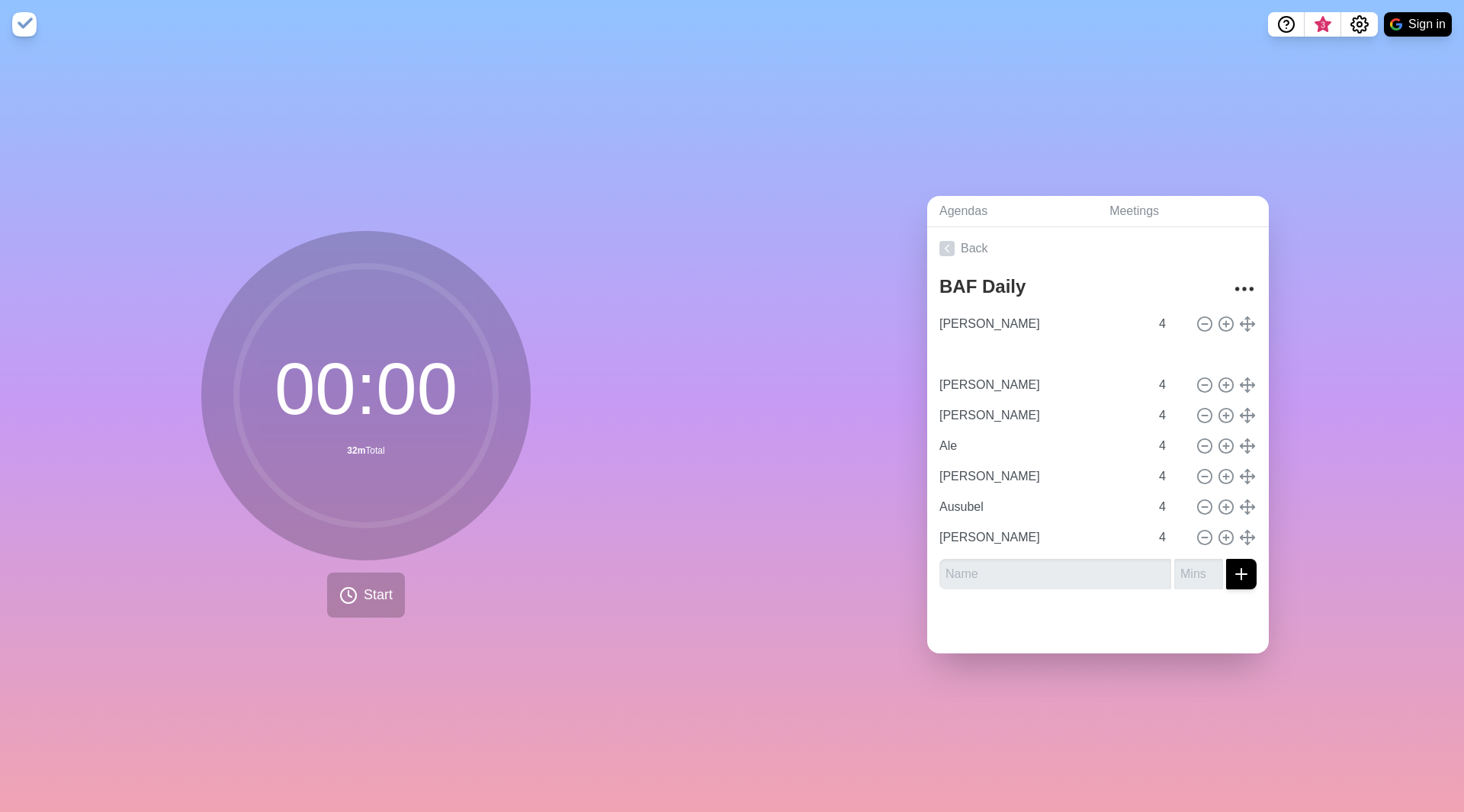
type input "[PERSON_NAME]"
click at [1046, 331] on input "[PERSON_NAME]" at bounding box center [1042, 324] width 217 height 31
click at [364, 593] on span "Start" at bounding box center [378, 595] width 29 height 21
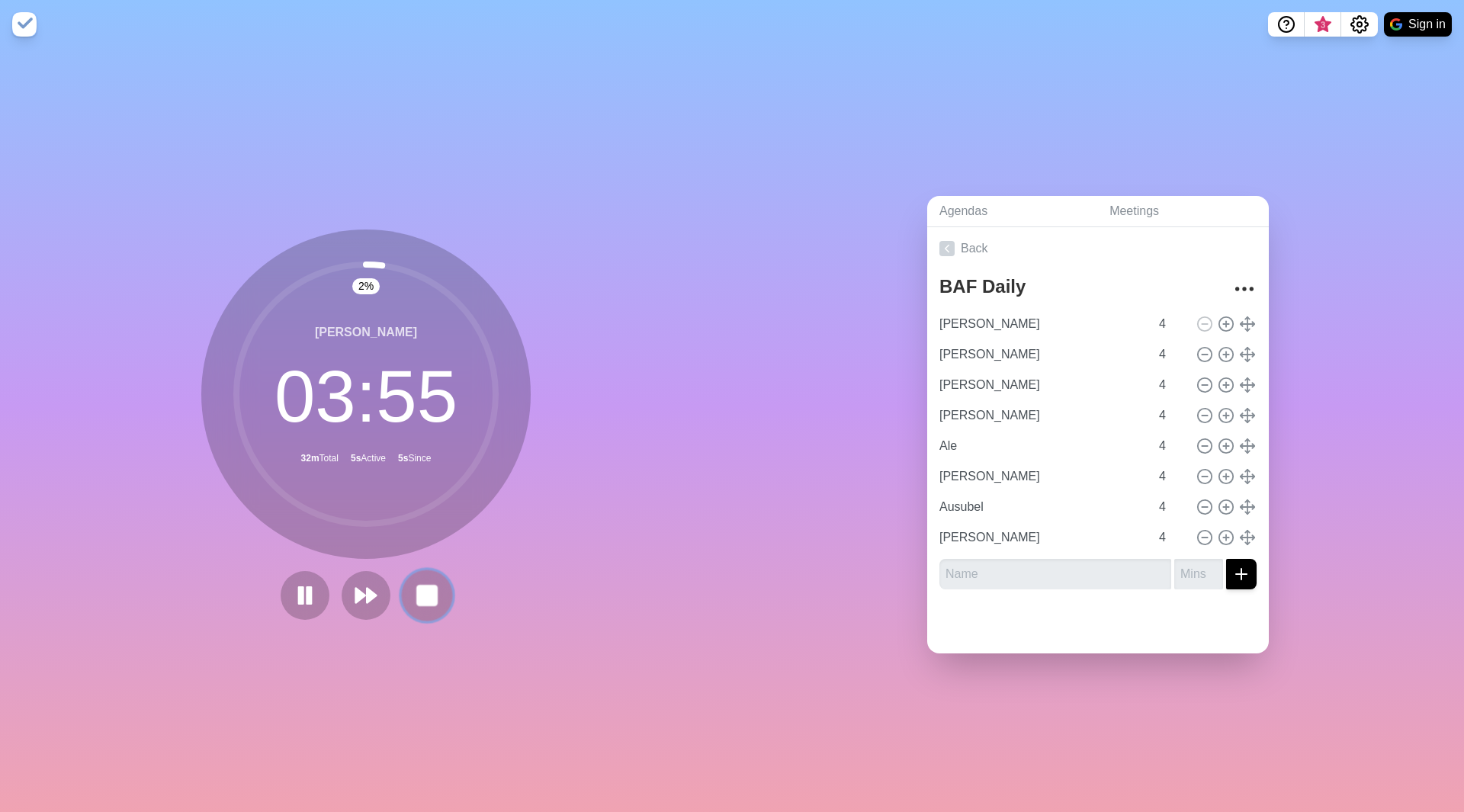
click at [421, 586] on rect at bounding box center [426, 595] width 19 height 19
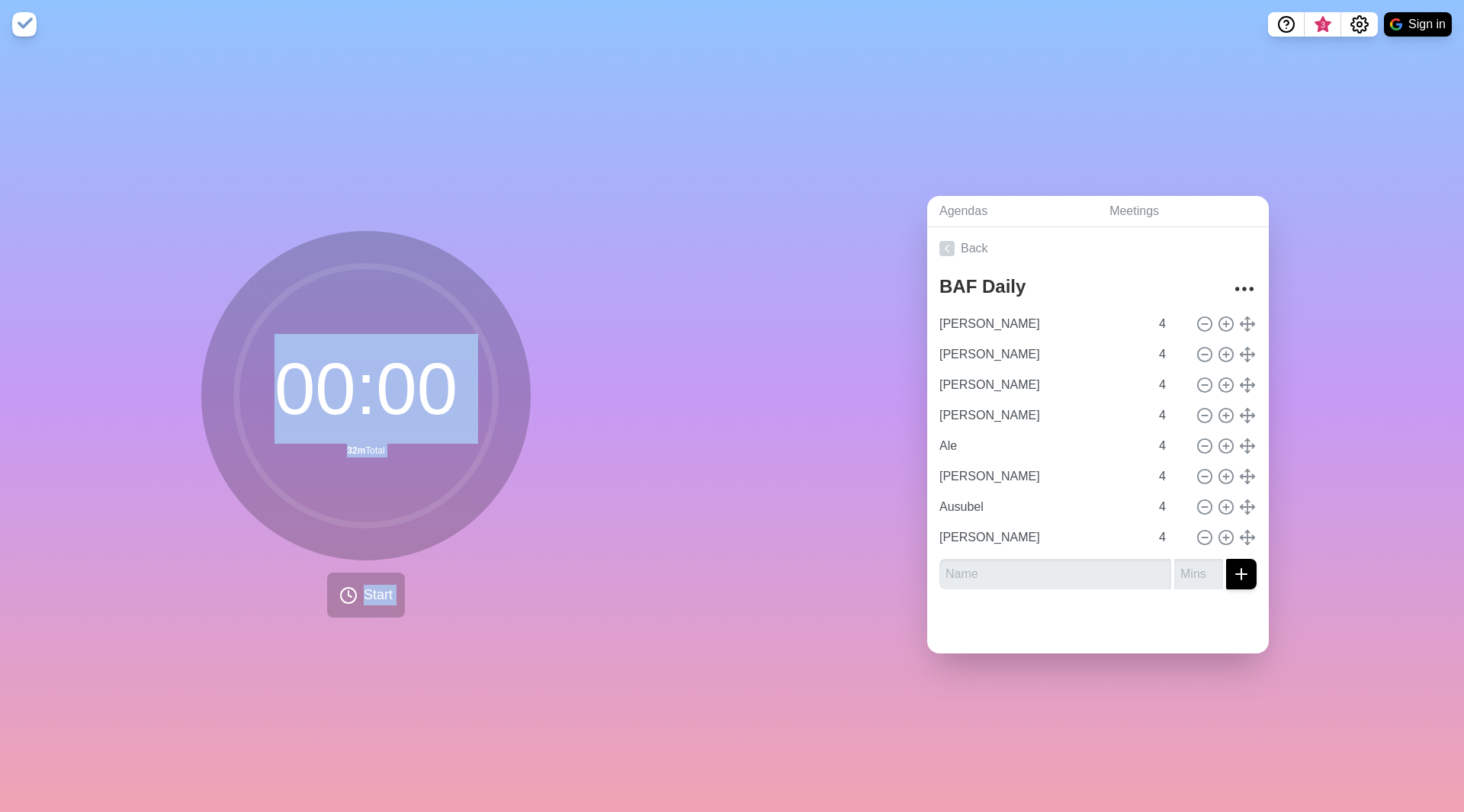
click at [421, 584] on div "00 : 00 32m Total Start" at bounding box center [366, 424] width 330 height 387
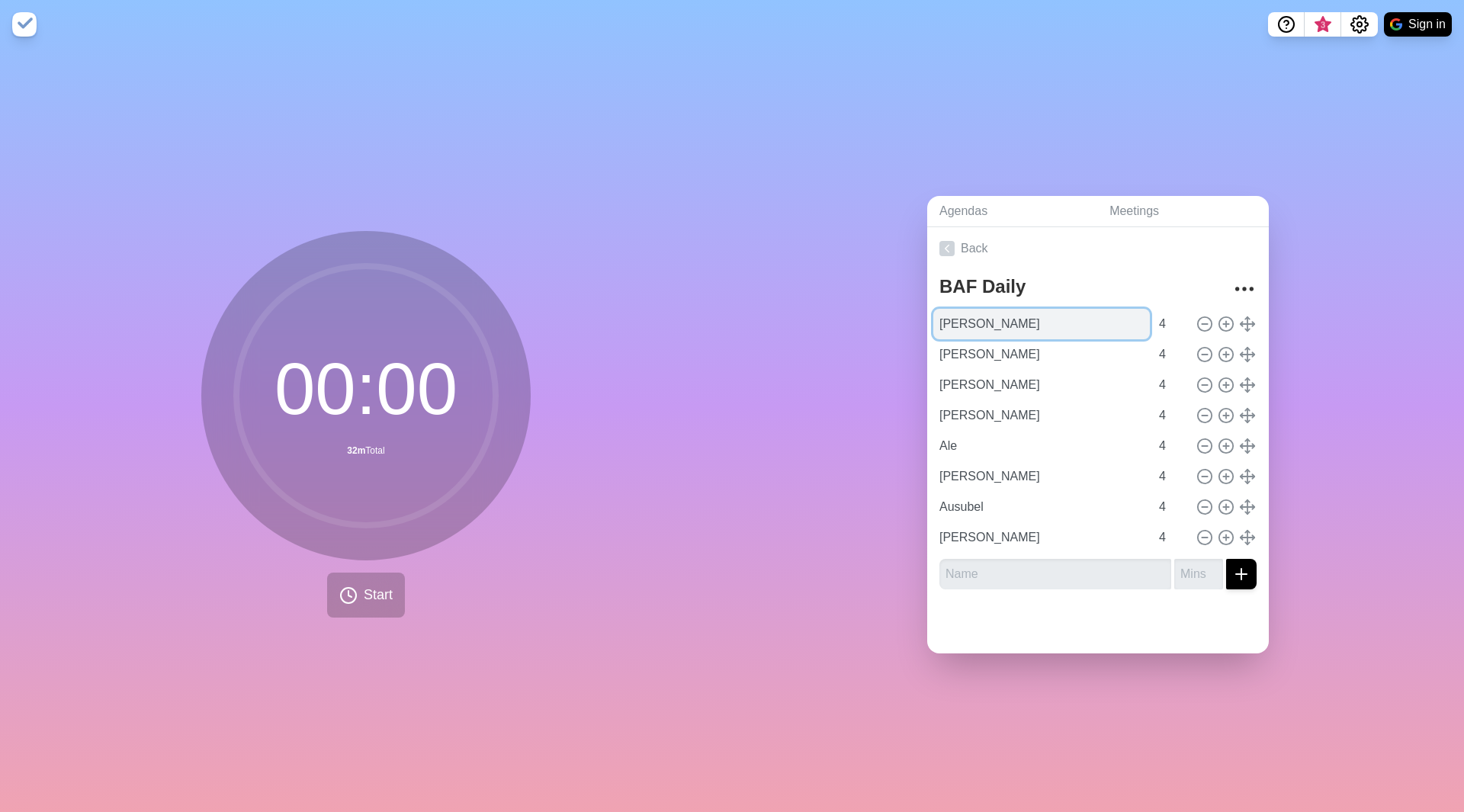
click at [1024, 327] on input "[PERSON_NAME]" at bounding box center [1042, 324] width 217 height 31
click at [383, 595] on span "Start" at bounding box center [378, 595] width 29 height 21
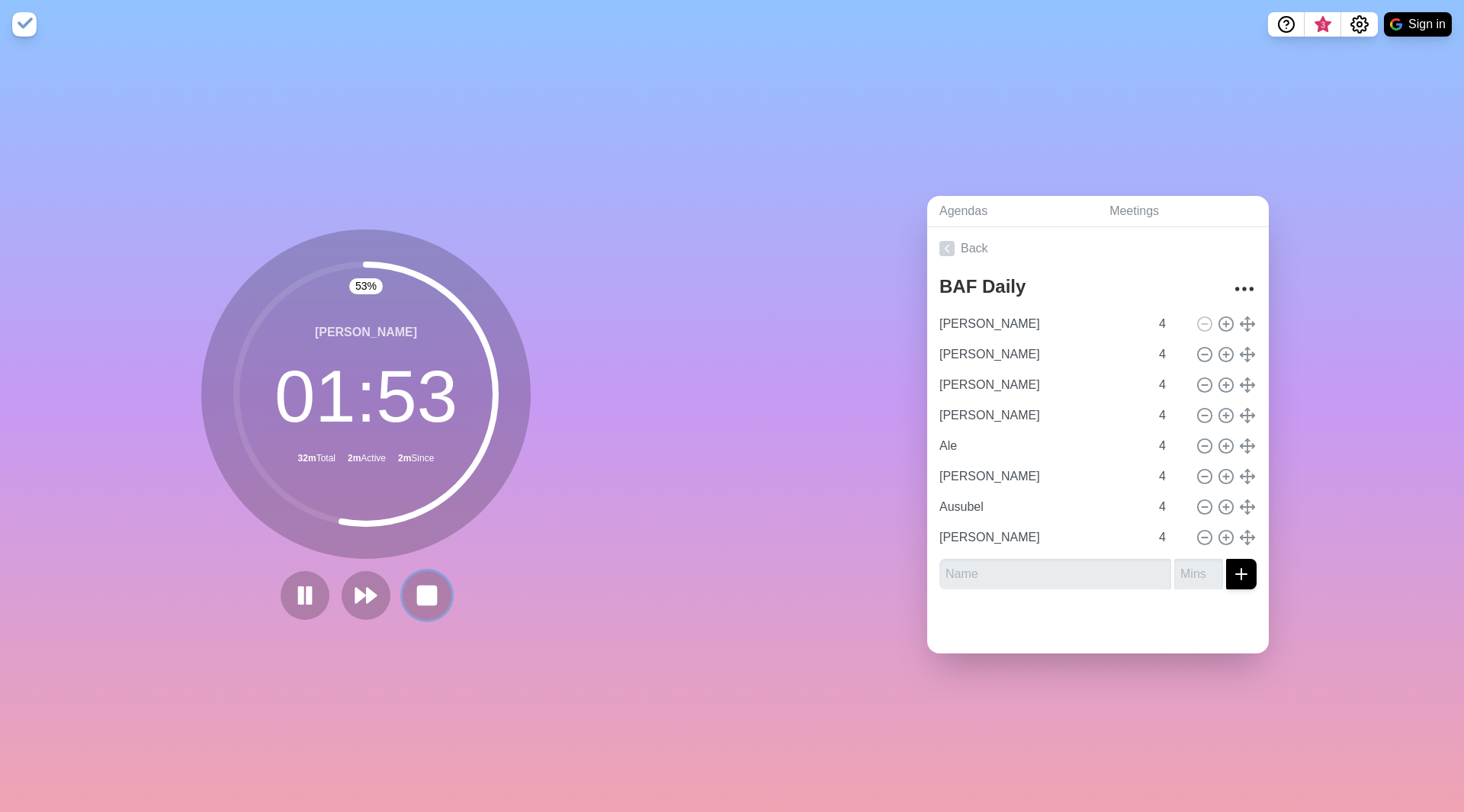
drag, startPoint x: 410, startPoint y: 587, endPoint x: 417, endPoint y: 594, distance: 9.9
click at [415, 591] on icon at bounding box center [427, 595] width 25 height 25
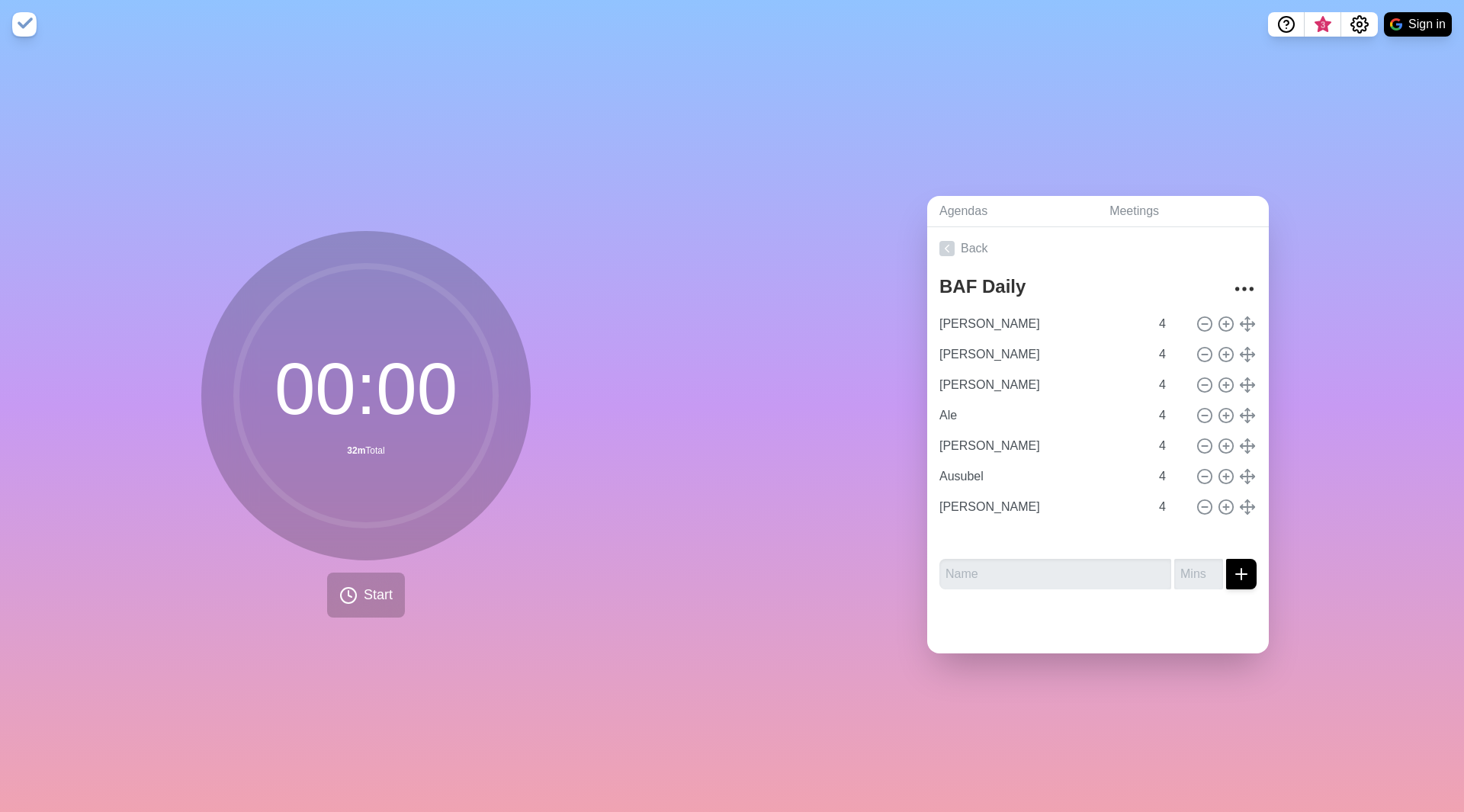
type input "[PERSON_NAME]"
type input "Ale"
type input "[PERSON_NAME]"
type input "Ausubel"
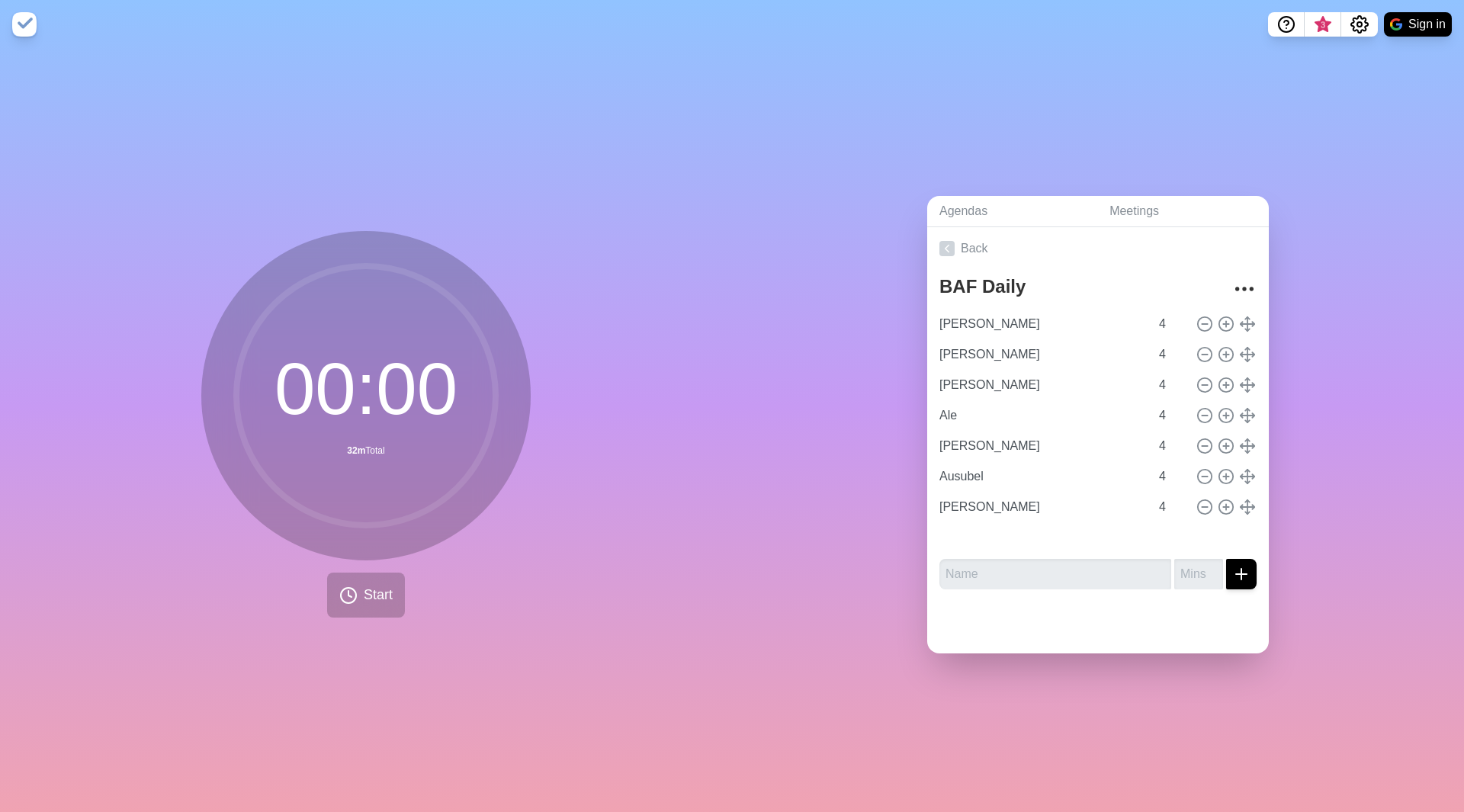
type input "[PERSON_NAME]"
drag, startPoint x: 1088, startPoint y: 320, endPoint x: 1044, endPoint y: 323, distance: 44.1
click at [1086, 320] on input "[PERSON_NAME]" at bounding box center [1042, 324] width 217 height 31
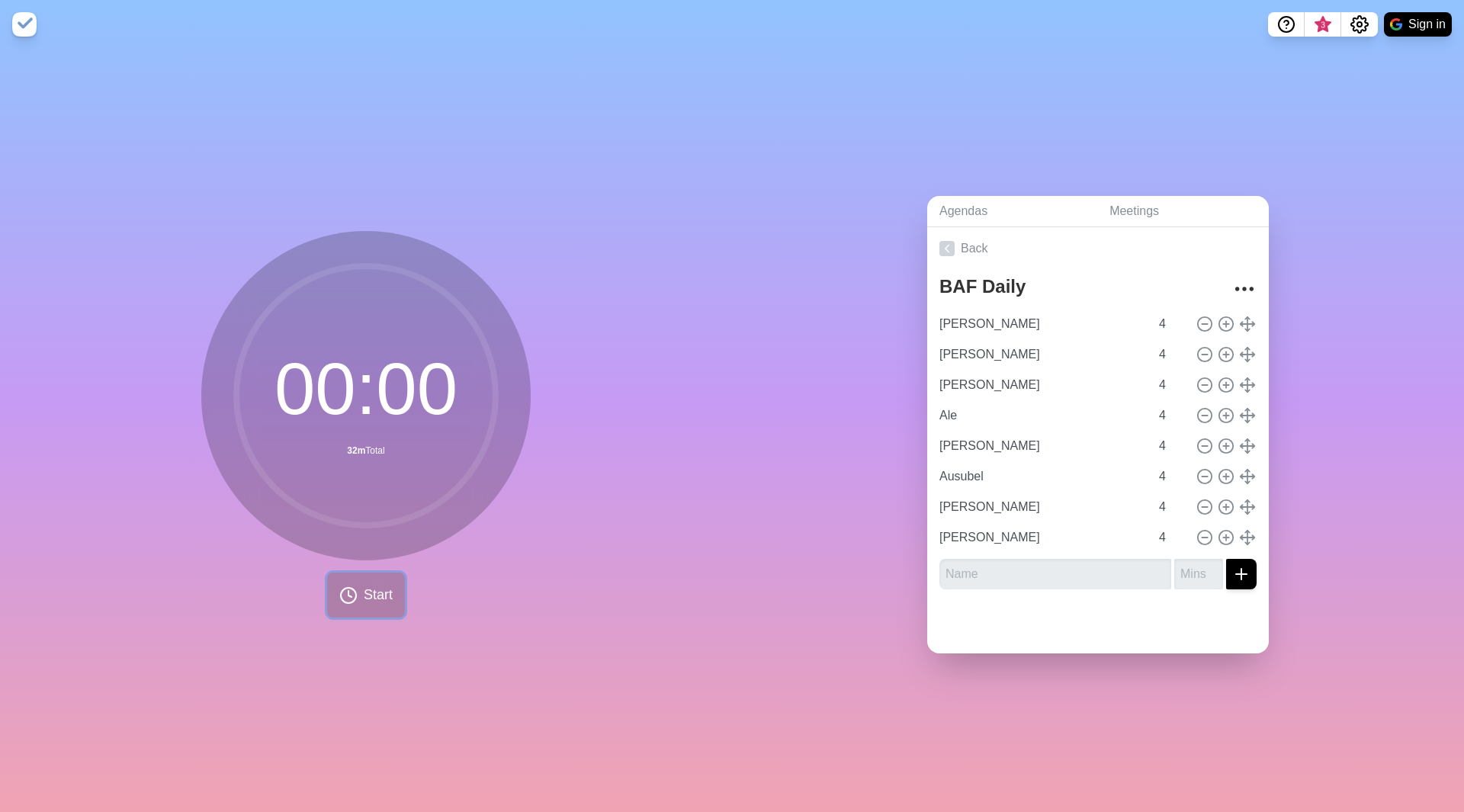
click at [364, 585] on span "Start" at bounding box center [378, 595] width 29 height 21
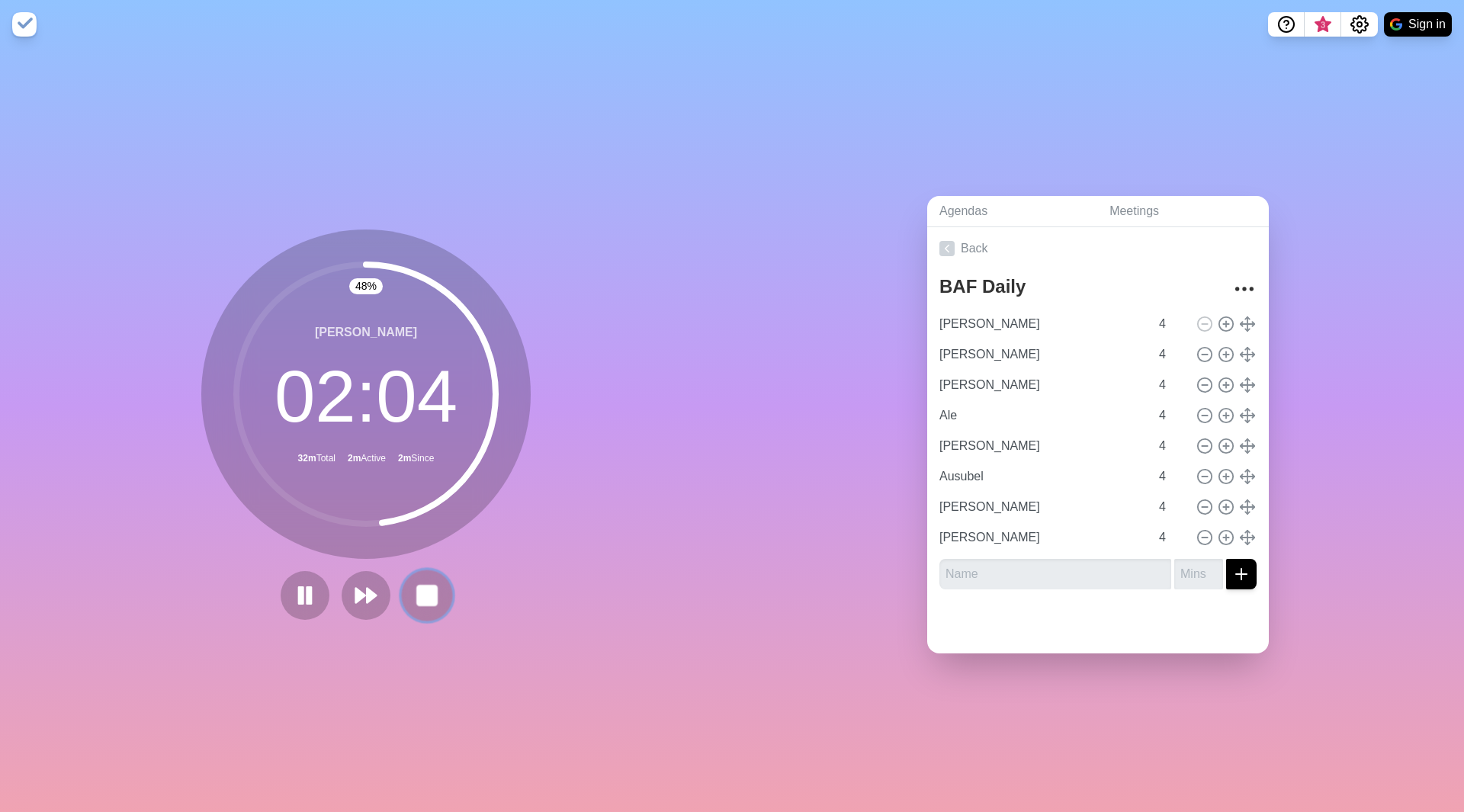
click at [435, 592] on button at bounding box center [426, 594] width 51 height 51
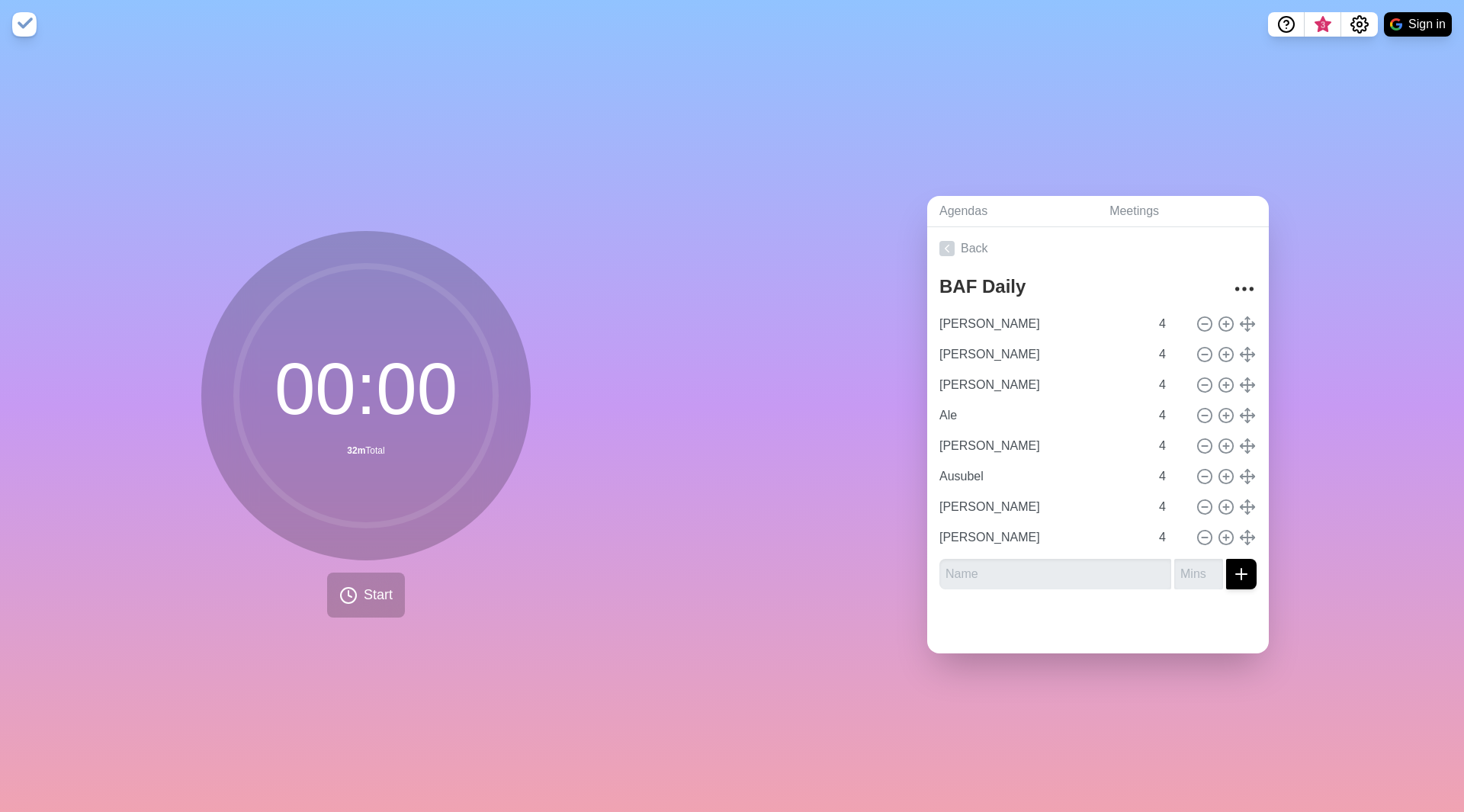
click at [541, 602] on div "00 : 00 32m Total Start" at bounding box center [366, 430] width 732 height 763
